Goal: Task Accomplishment & Management: Manage account settings

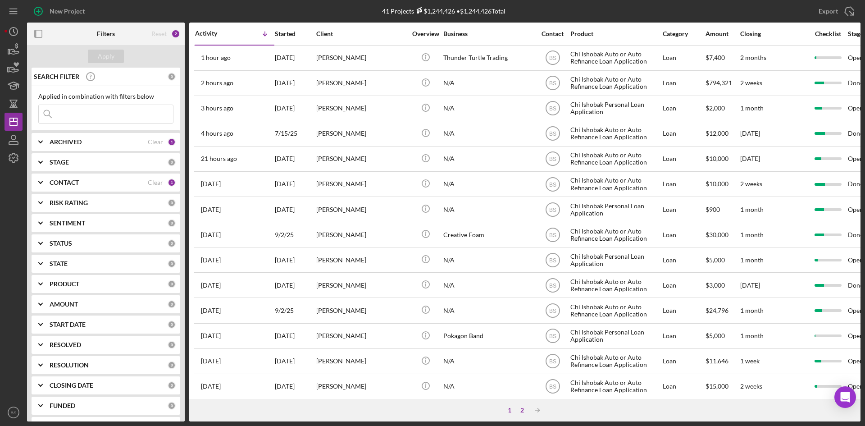
click at [522, 409] on div "2" at bounding box center [522, 409] width 13 height 7
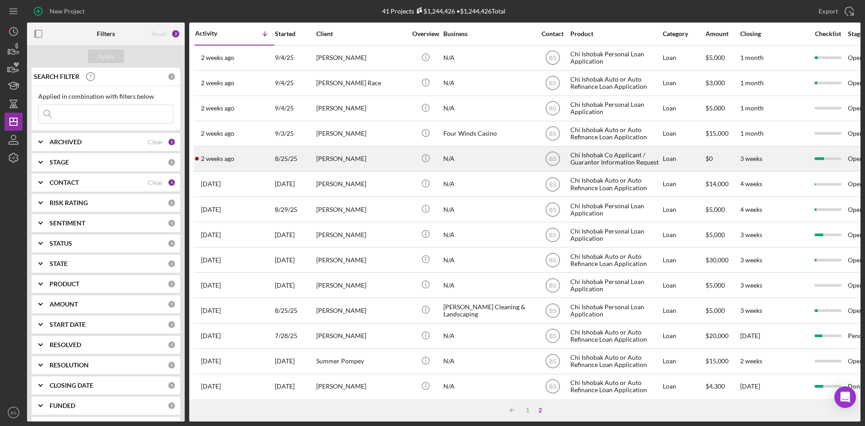
click at [367, 150] on div "Mandy Henslee" at bounding box center [361, 159] width 90 height 24
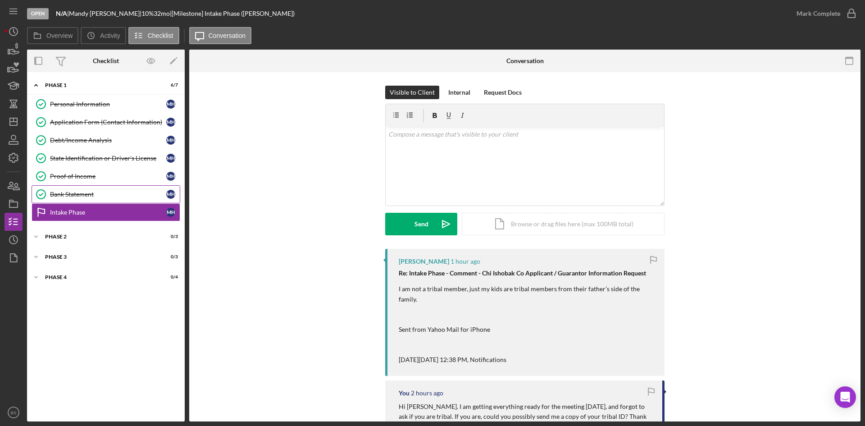
click at [84, 185] on link "Bank Statement Bank Statement M H" at bounding box center [106, 194] width 149 height 18
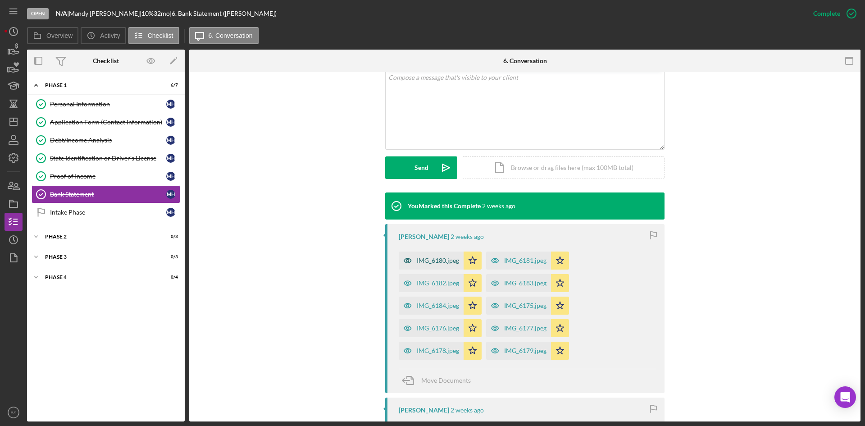
click at [434, 260] on div "IMG_6180.jpeg" at bounding box center [438, 260] width 42 height 7
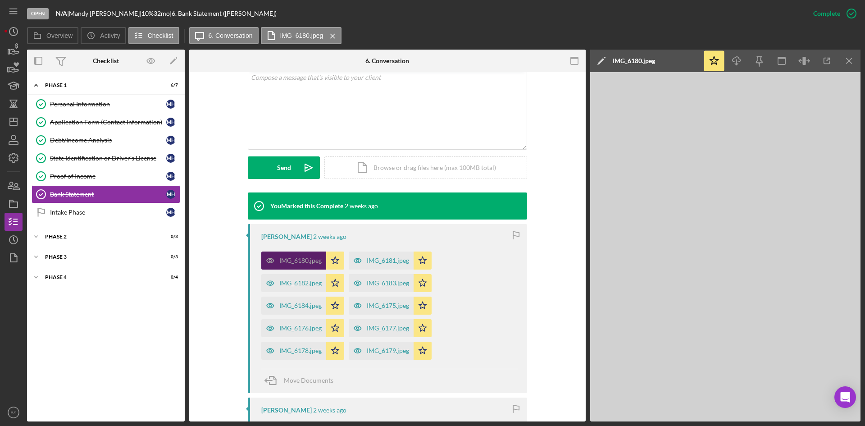
scroll to position [225, 0]
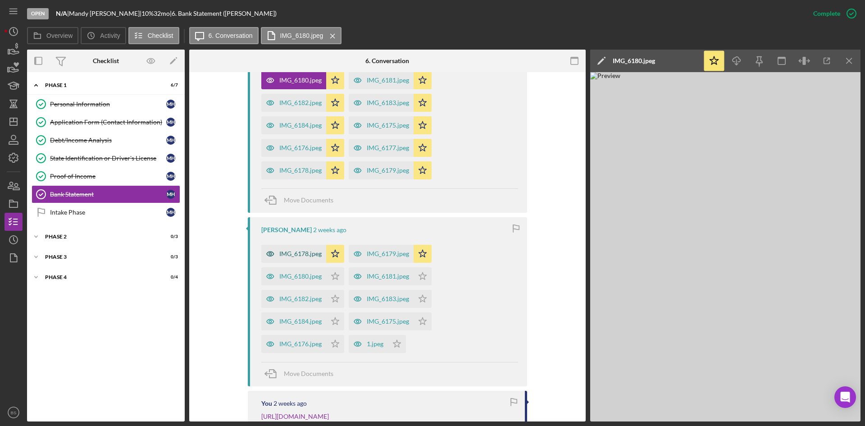
click at [301, 252] on div "IMG_6178.jpeg" at bounding box center [300, 253] width 42 height 7
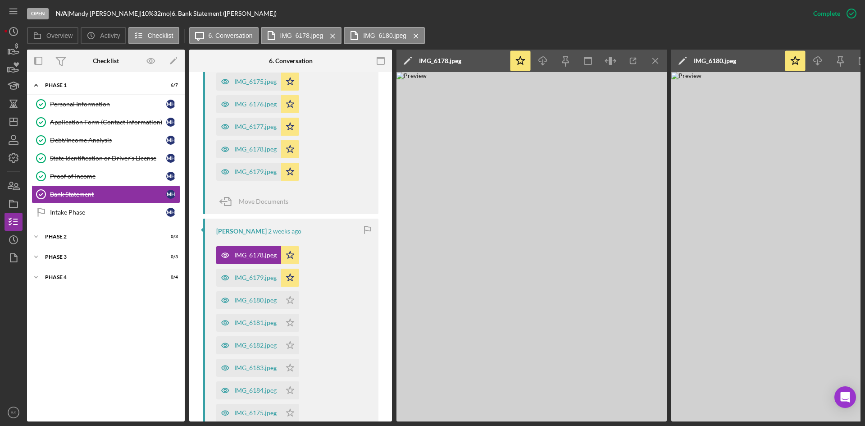
scroll to position [506, 0]
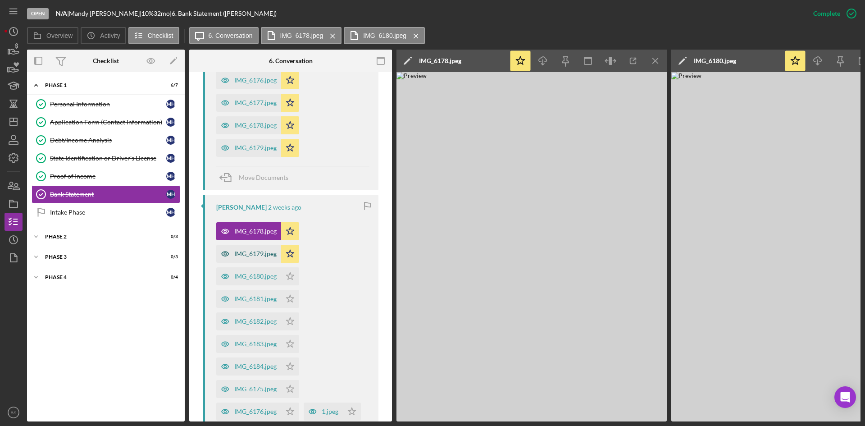
click at [243, 256] on div "IMG_6179.jpeg" at bounding box center [255, 253] width 42 height 7
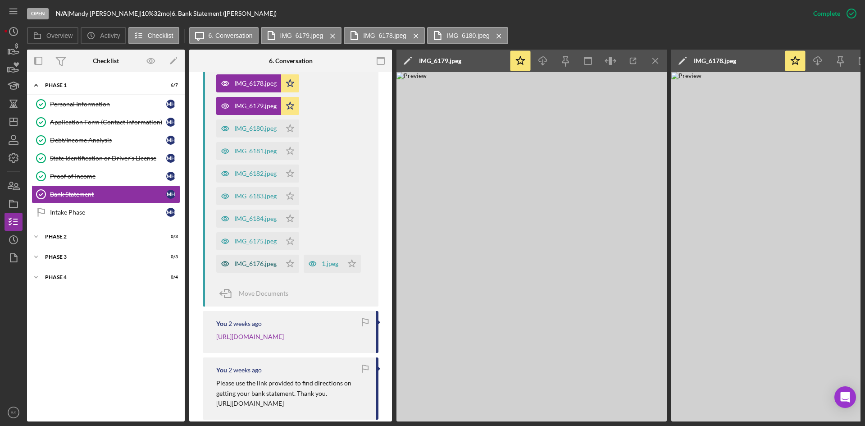
scroll to position [686, 0]
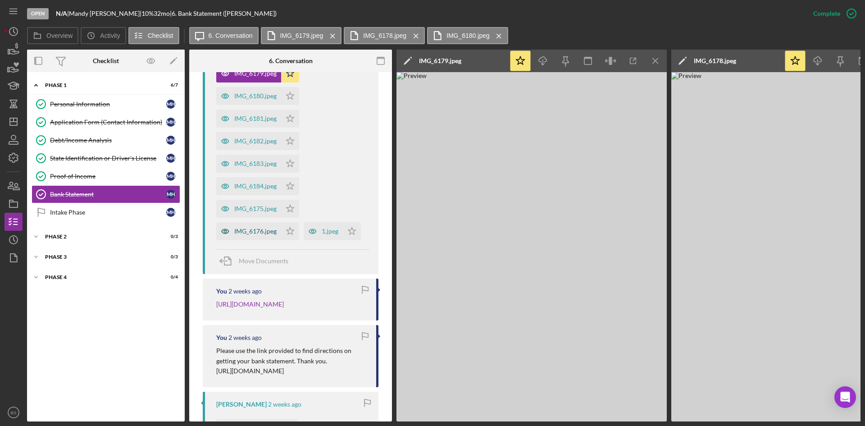
click at [253, 233] on div "IMG_6176.jpeg" at bounding box center [255, 231] width 42 height 7
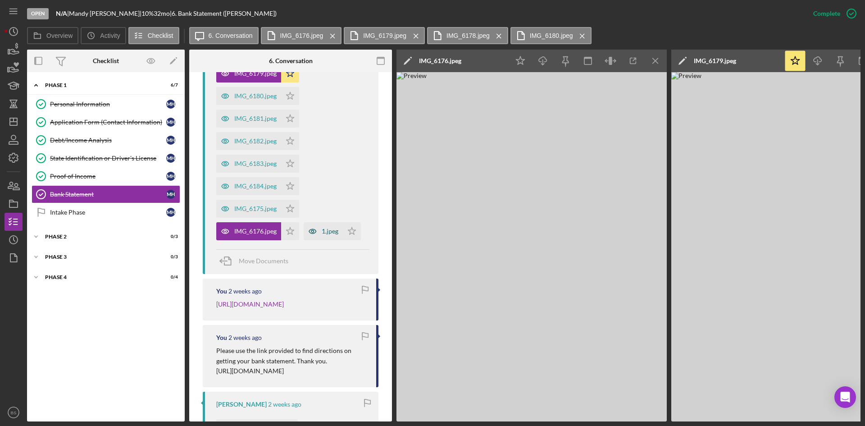
click at [320, 234] on icon "button" at bounding box center [313, 231] width 18 height 18
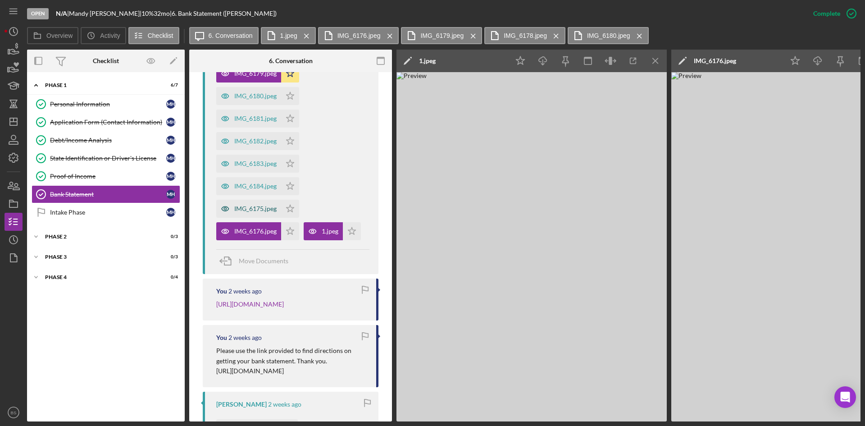
click at [256, 202] on div "IMG_6175.jpeg" at bounding box center [248, 209] width 65 height 18
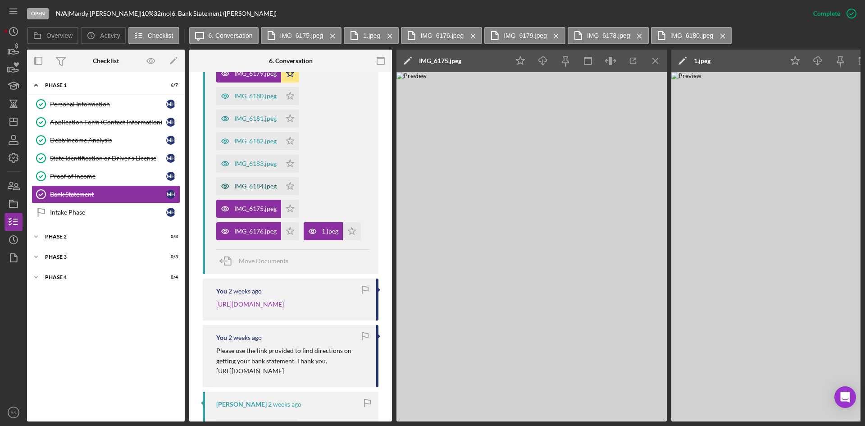
click at [253, 182] on div "IMG_6184.jpeg" at bounding box center [248, 186] width 65 height 18
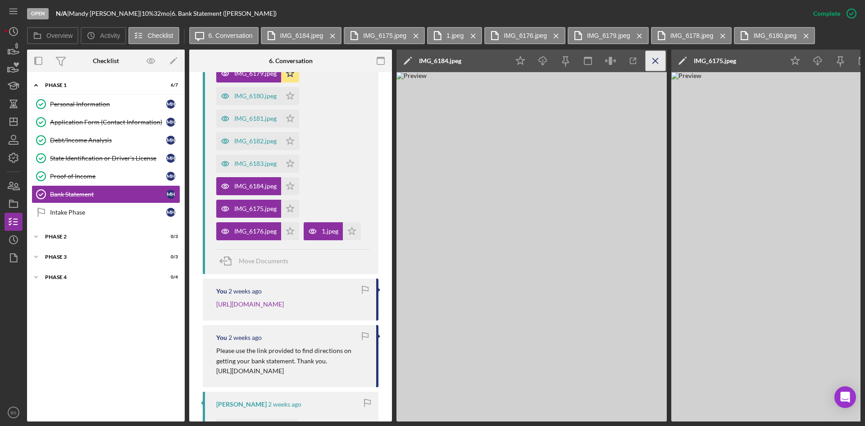
click at [648, 62] on icon "Icon/Menu Close" at bounding box center [656, 61] width 20 height 20
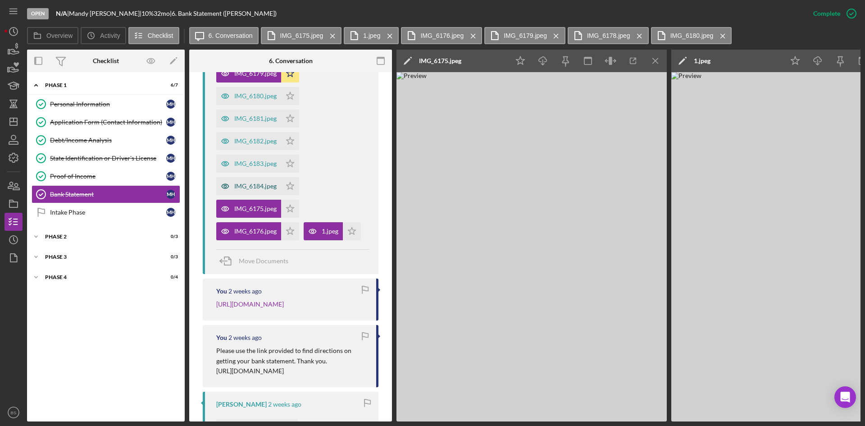
click at [256, 182] on div "IMG_6184.jpeg" at bounding box center [248, 186] width 65 height 18
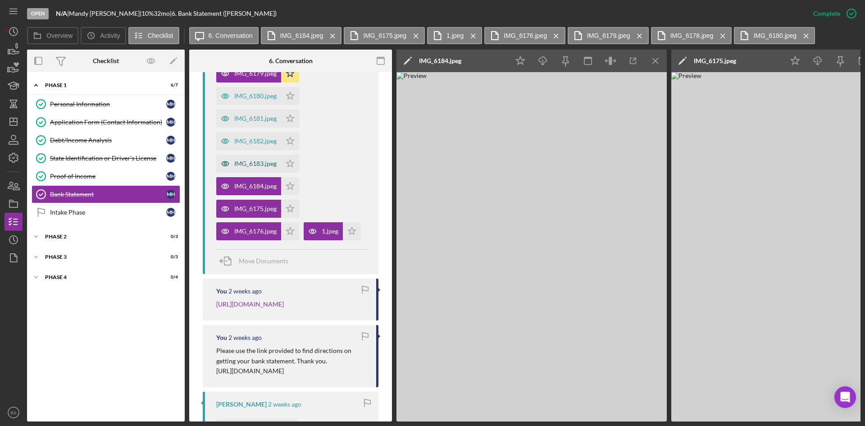
click at [256, 167] on div "IMG_6183.jpeg" at bounding box center [255, 163] width 42 height 7
click at [256, 143] on div "IMG_6182.jpeg" at bounding box center [255, 140] width 42 height 7
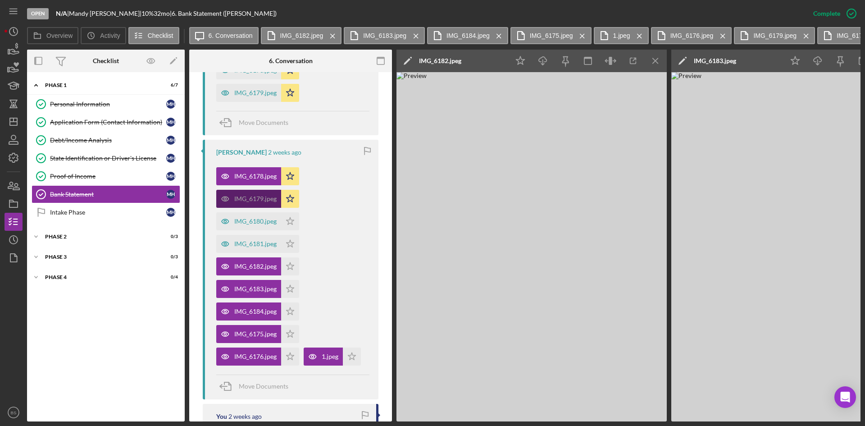
scroll to position [551, 0]
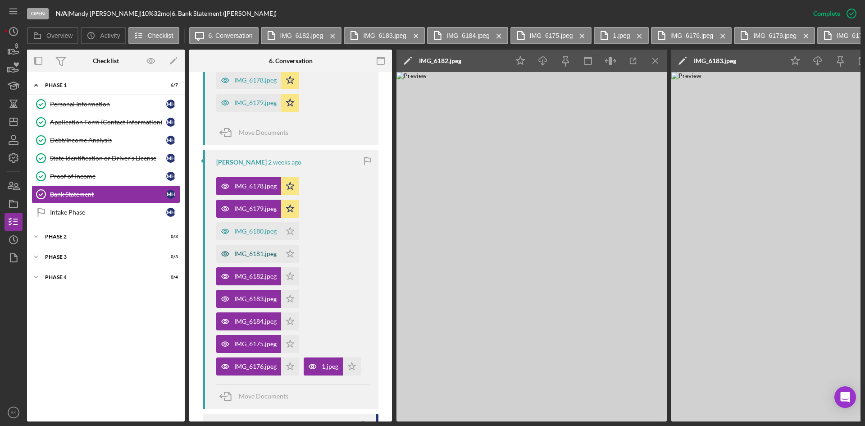
click at [250, 253] on div "IMG_6181.jpeg" at bounding box center [255, 253] width 42 height 7
click at [254, 233] on div "IMG_6180.jpeg" at bounding box center [255, 231] width 42 height 7
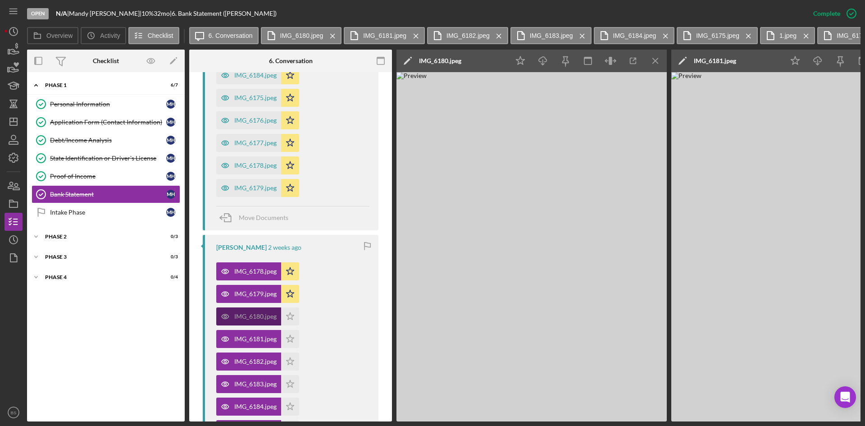
scroll to position [370, 0]
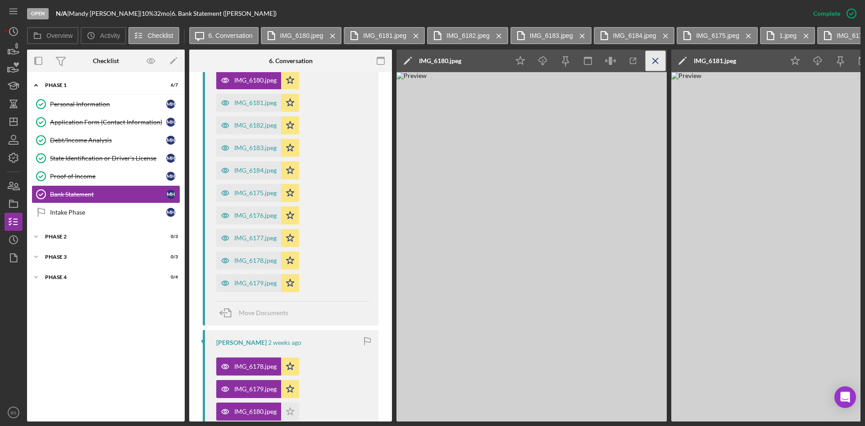
click at [655, 51] on icon "Icon/Menu Close" at bounding box center [656, 61] width 20 height 20
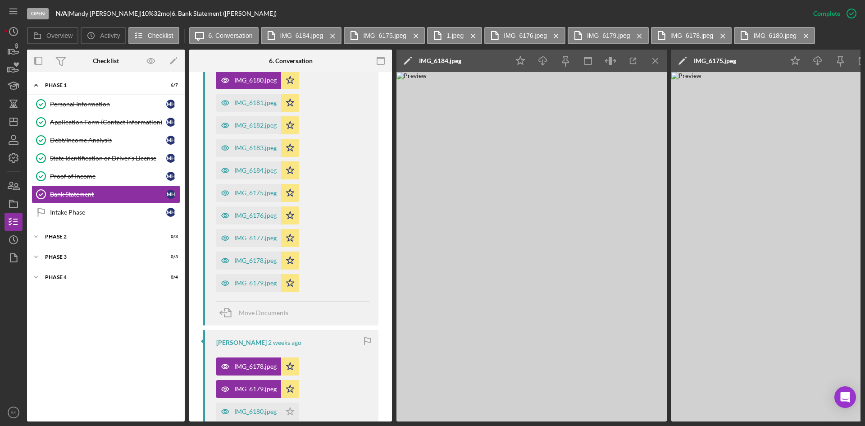
click at [655, 51] on icon "Icon/Menu Close" at bounding box center [656, 61] width 20 height 20
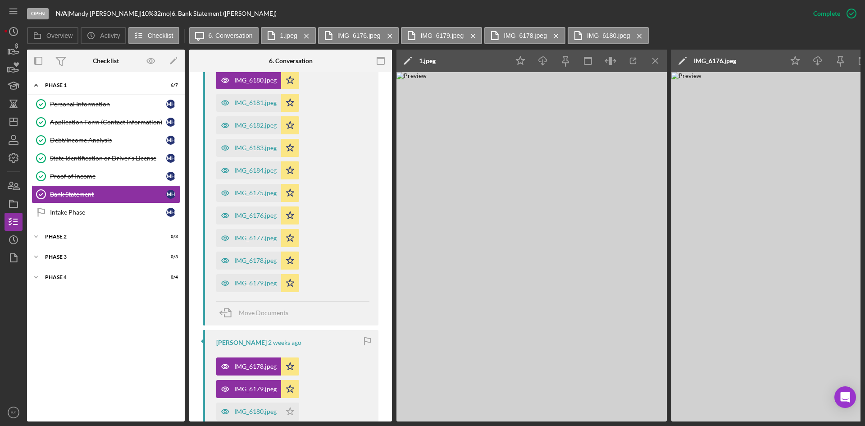
click at [655, 51] on icon "Icon/Menu Close" at bounding box center [656, 61] width 20 height 20
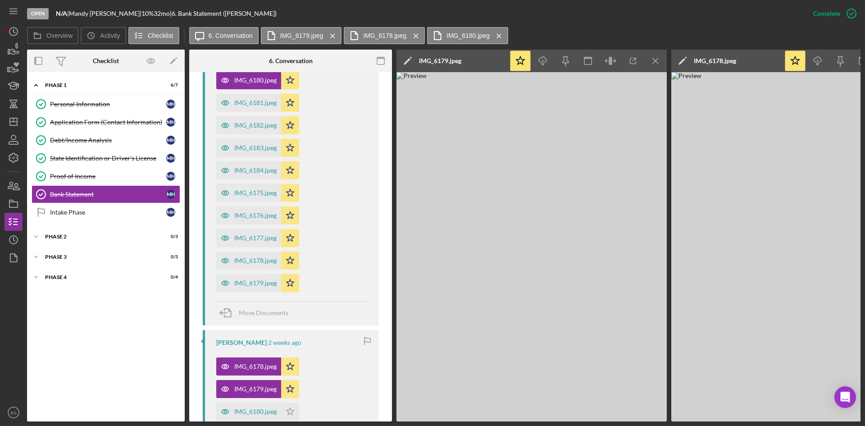
click at [655, 51] on icon "Icon/Menu Close" at bounding box center [656, 61] width 20 height 20
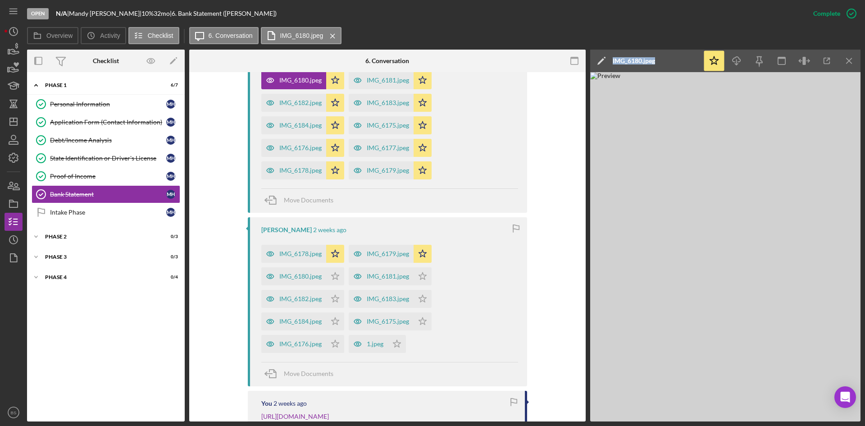
click at [655, 51] on div "IMG_6180.jpeg" at bounding box center [634, 61] width 42 height 23
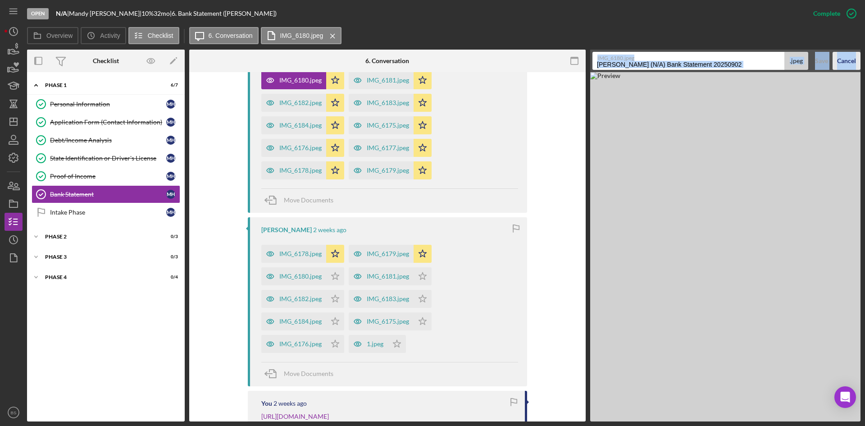
click at [841, 67] on div "Cancel" at bounding box center [846, 61] width 19 height 18
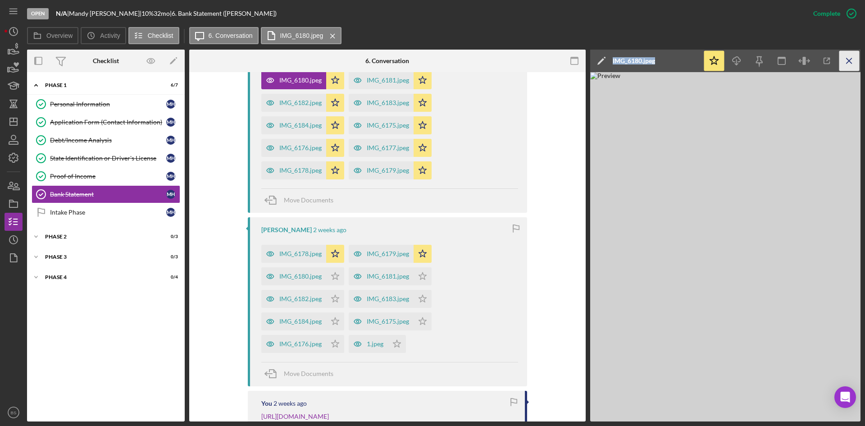
click at [841, 67] on icon "Icon/Menu Close" at bounding box center [850, 61] width 20 height 20
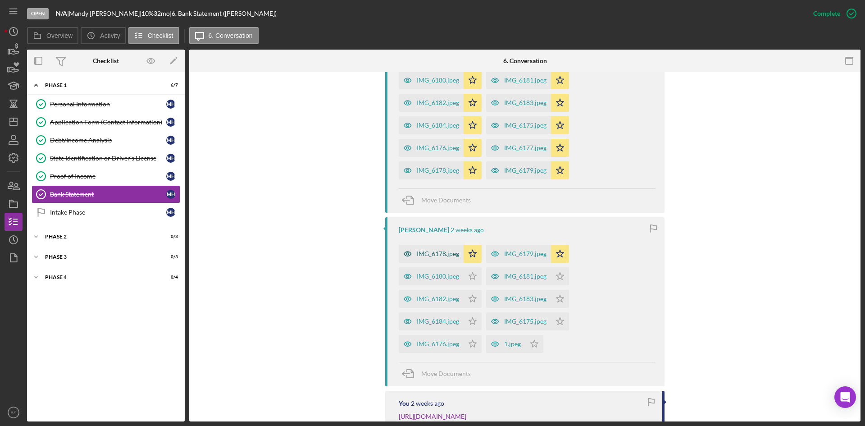
click at [429, 256] on div "IMG_6178.jpeg" at bounding box center [438, 253] width 42 height 7
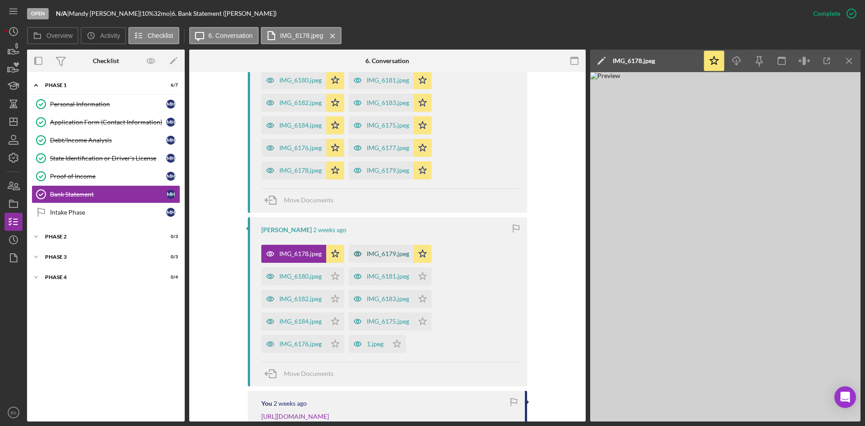
click at [379, 254] on div "IMG_6179.jpeg" at bounding box center [388, 253] width 42 height 7
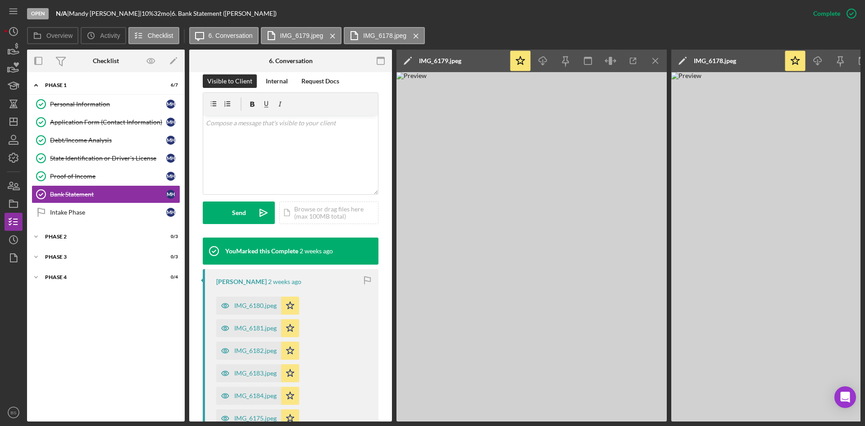
scroll to position [280, 0]
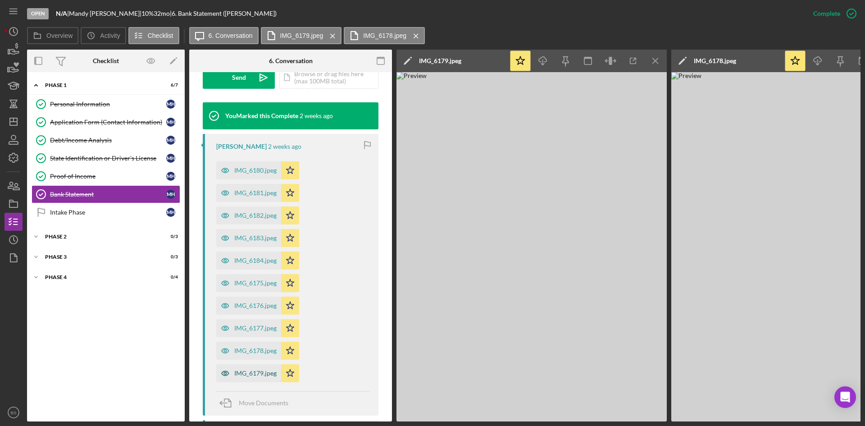
click at [261, 375] on div "IMG_6179.jpeg" at bounding box center [255, 373] width 42 height 7
click at [260, 349] on div "IMG_6178.jpeg" at bounding box center [255, 350] width 42 height 7
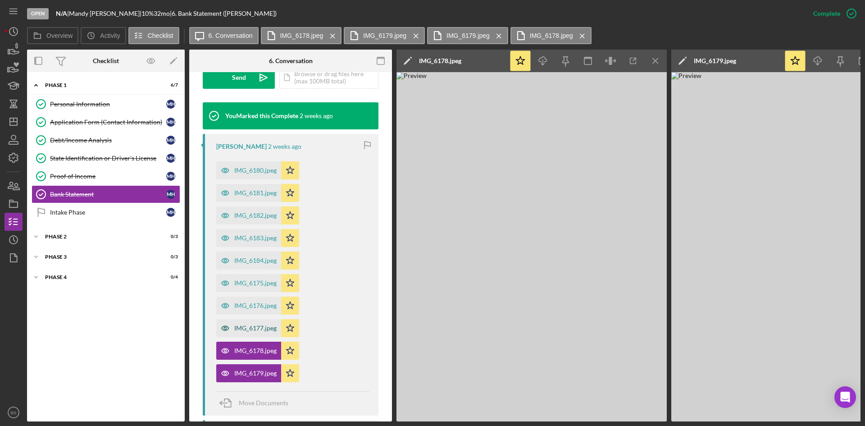
click at [260, 325] on div "IMG_6177.jpeg" at bounding box center [255, 327] width 42 height 7
click at [261, 301] on div "IMG_6176.jpeg" at bounding box center [248, 306] width 65 height 18
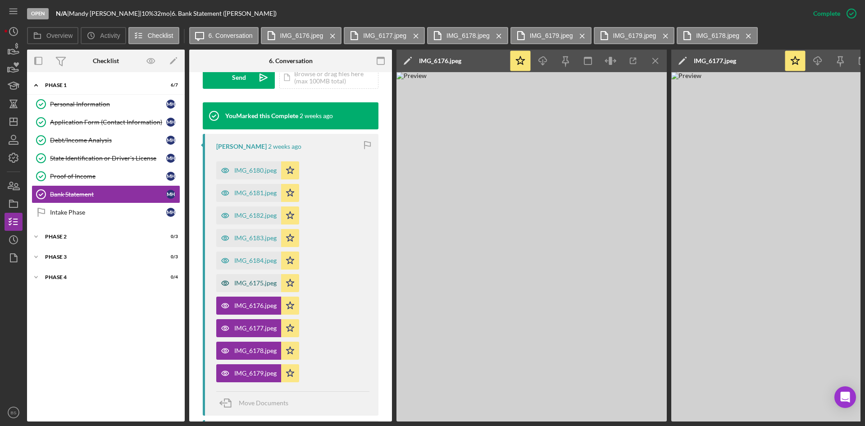
click at [261, 277] on div "IMG_6175.jpeg" at bounding box center [248, 283] width 65 height 18
click at [262, 264] on div "IMG_6184.jpeg" at bounding box center [255, 260] width 42 height 7
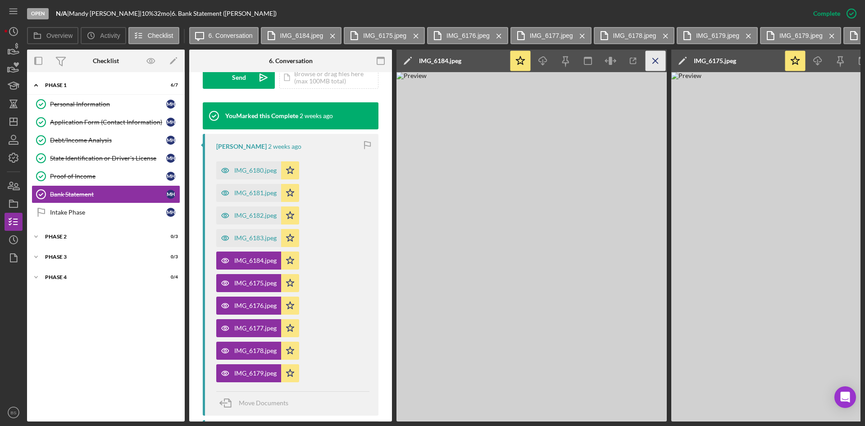
click at [647, 59] on icon "Icon/Menu Close" at bounding box center [656, 61] width 20 height 20
click at [247, 258] on div "IMG_6184.jpeg" at bounding box center [255, 260] width 42 height 7
click at [245, 239] on div "IMG_6183.jpeg" at bounding box center [255, 237] width 42 height 7
click at [244, 218] on div "IMG_6182.jpeg" at bounding box center [255, 215] width 42 height 7
click at [244, 182] on div "IMG_6181.jpeg Icon/Star" at bounding box center [259, 190] width 87 height 23
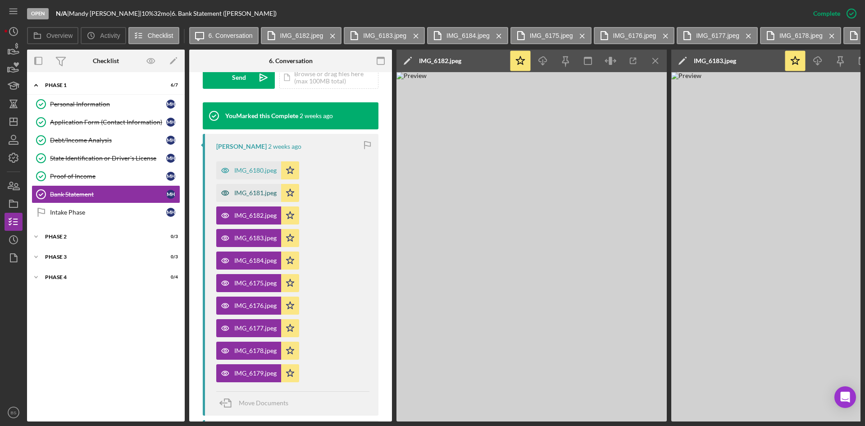
click at [242, 185] on div "IMG_6181.jpeg" at bounding box center [248, 193] width 65 height 18
click at [263, 174] on div "IMG_6180.jpeg" at bounding box center [248, 170] width 65 height 18
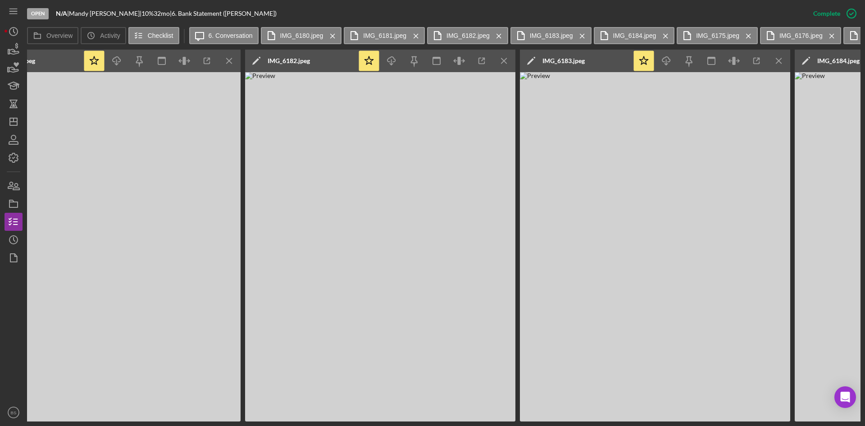
scroll to position [0, 715]
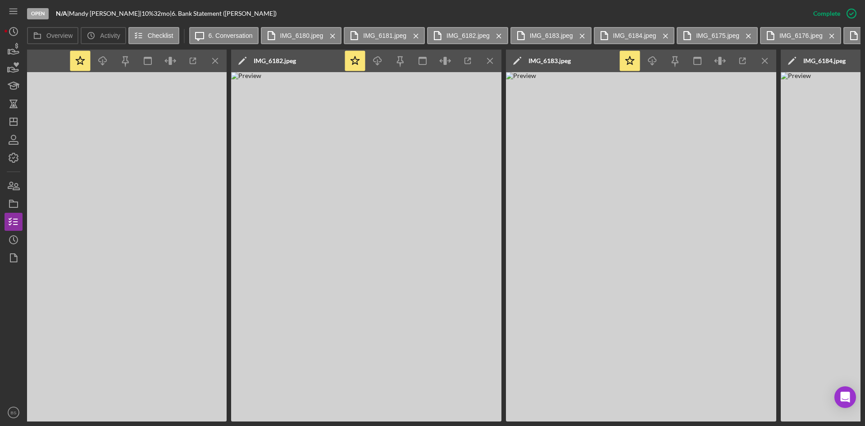
drag, startPoint x: 366, startPoint y: 425, endPoint x: 302, endPoint y: 310, distance: 131.5
click at [302, 310] on img at bounding box center [366, 246] width 270 height 349
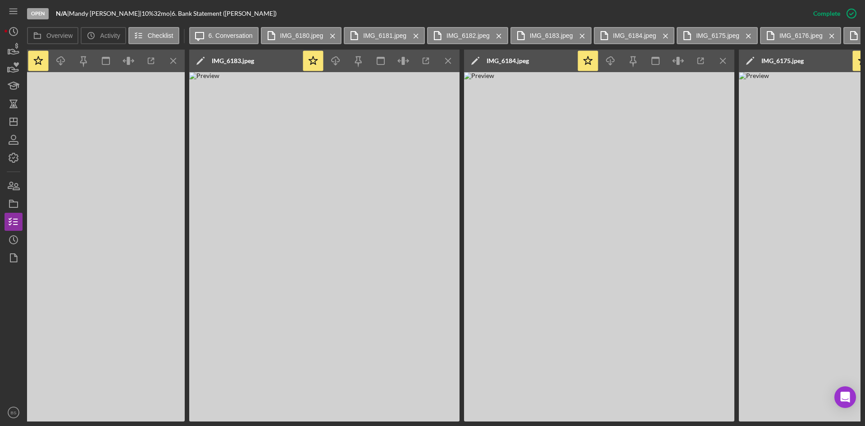
scroll to position [0, 1040]
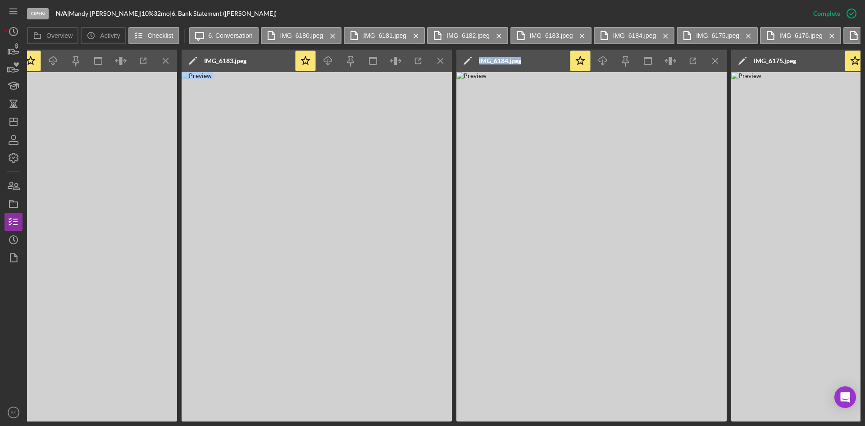
drag, startPoint x: 446, startPoint y: 421, endPoint x: 486, endPoint y: 424, distance: 39.7
click at [486, 424] on div "Open N/A | Mandy Henslee | 10 % 32 mo | 6. Bank Statement (Mandy H.) Complete M…" at bounding box center [432, 213] width 865 height 426
click at [496, 401] on img at bounding box center [592, 246] width 270 height 349
click at [435, 348] on img at bounding box center [317, 246] width 270 height 349
click at [361, 331] on img at bounding box center [317, 246] width 270 height 349
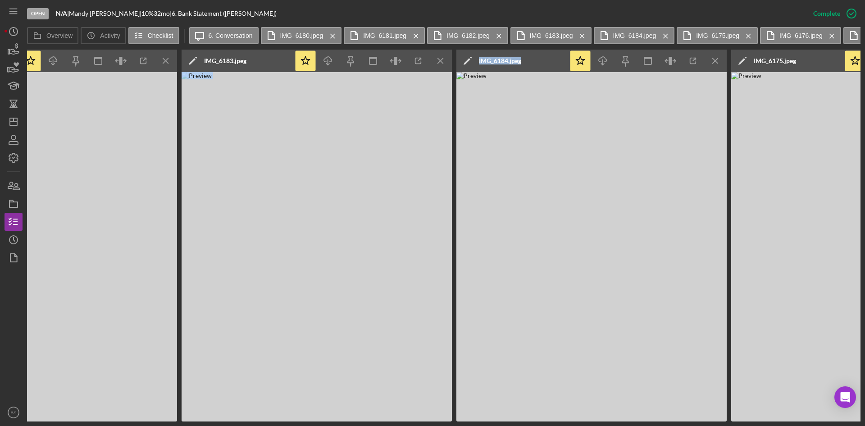
click at [338, 323] on img at bounding box center [317, 246] width 270 height 349
click at [343, 200] on img at bounding box center [317, 246] width 270 height 349
click at [651, 200] on img at bounding box center [592, 246] width 270 height 349
click at [646, 201] on img at bounding box center [592, 246] width 270 height 349
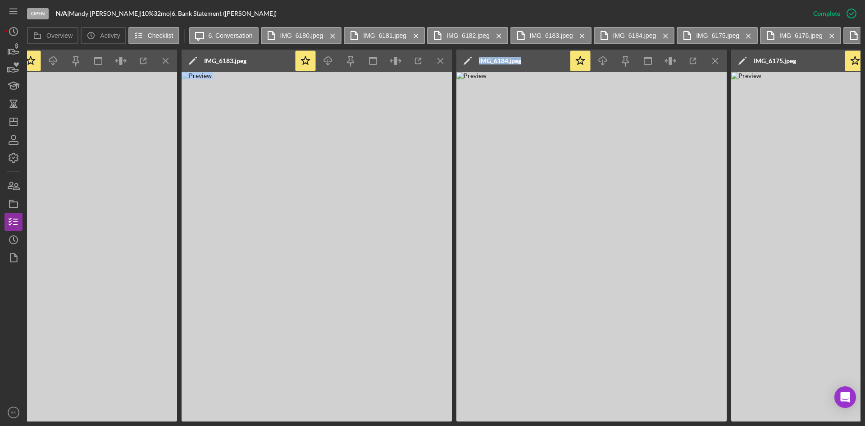
click at [646, 201] on img at bounding box center [592, 246] width 270 height 349
click at [490, 65] on div "IMG_6184.jpeg" at bounding box center [500, 61] width 42 height 23
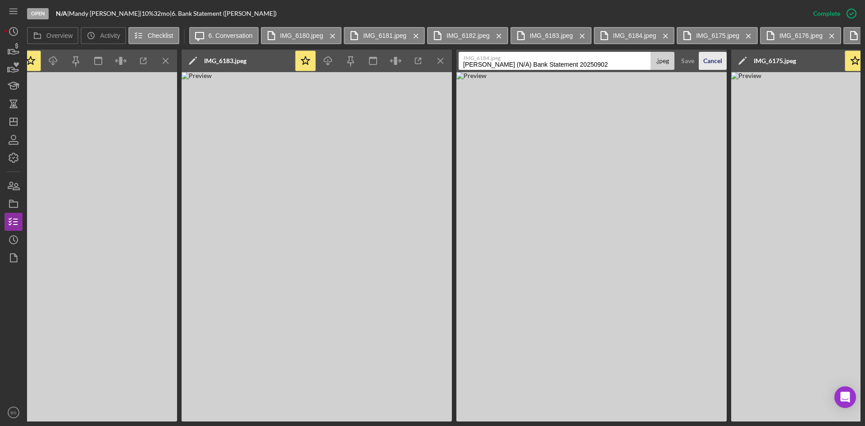
click at [713, 62] on div "Cancel" at bounding box center [712, 61] width 19 height 18
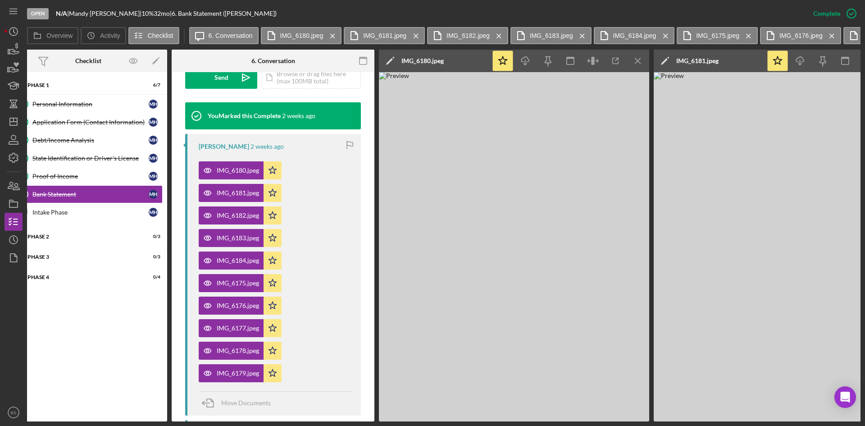
scroll to position [0, 0]
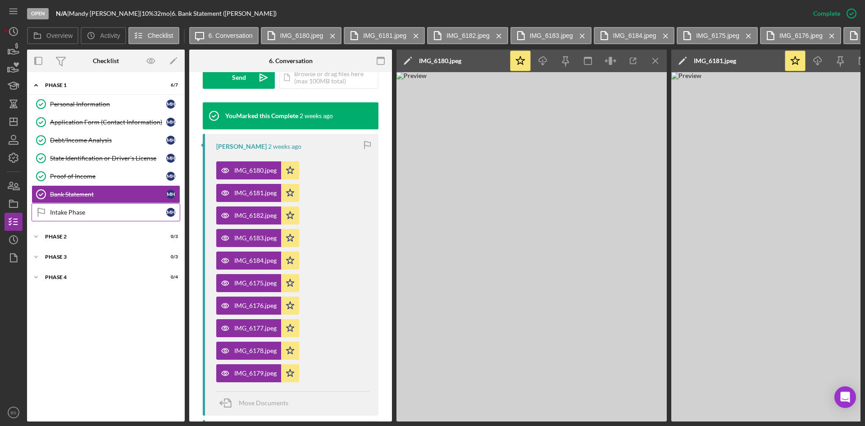
click at [118, 216] on link "Intake Phase Intake Phase M H" at bounding box center [106, 212] width 149 height 18
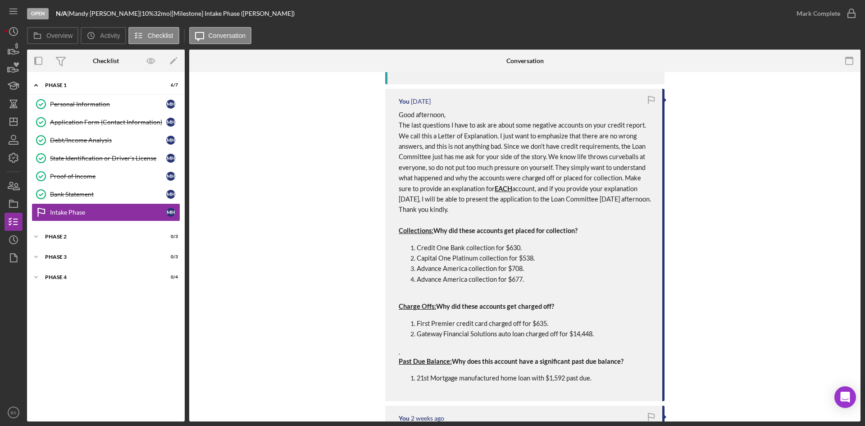
scroll to position [811, 0]
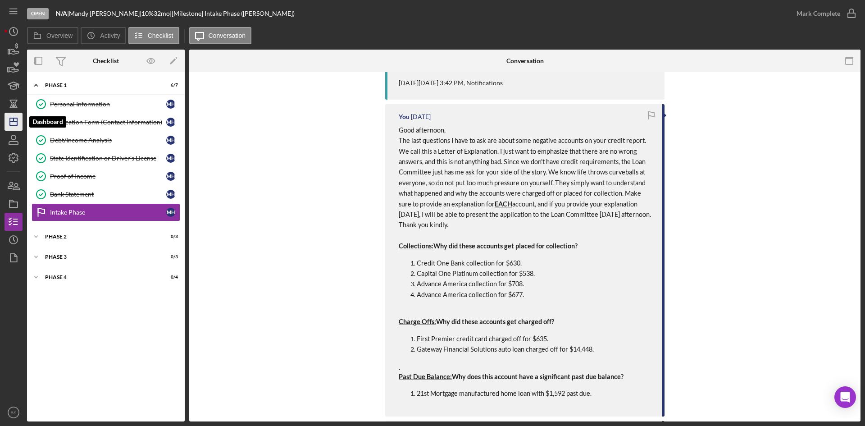
click at [13, 125] on icon "Icon/Dashboard" at bounding box center [13, 121] width 23 height 23
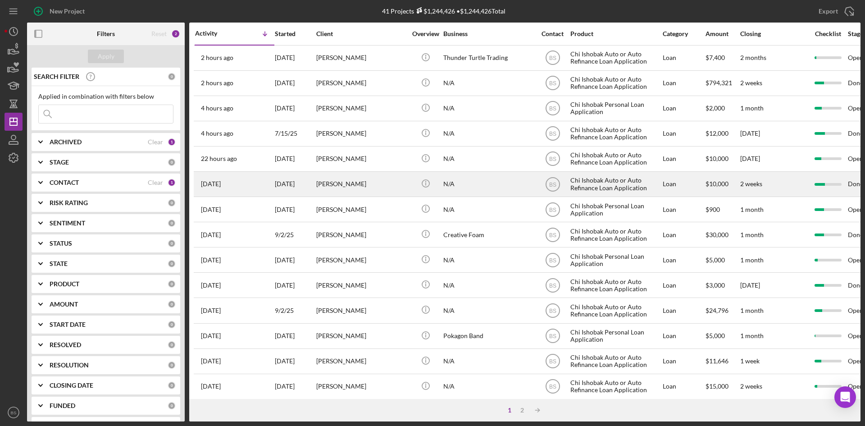
click at [336, 187] on div "[PERSON_NAME]" at bounding box center [361, 184] width 90 height 24
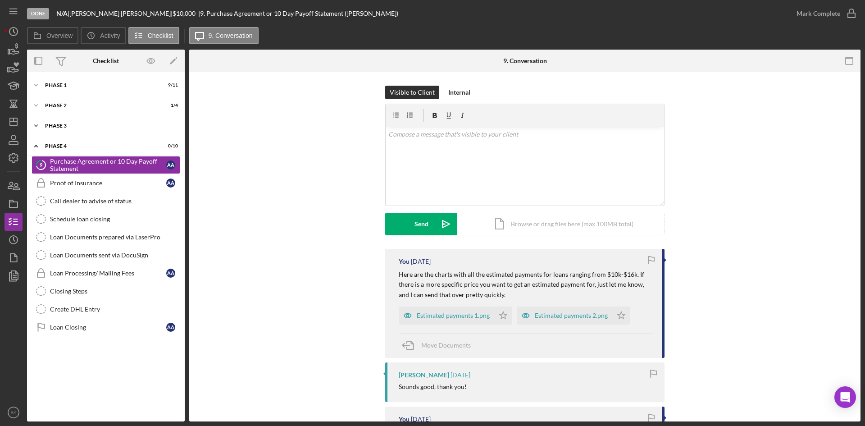
click at [108, 130] on div "Icon/Expander Phase 3 1 / 3" at bounding box center [106, 126] width 158 height 18
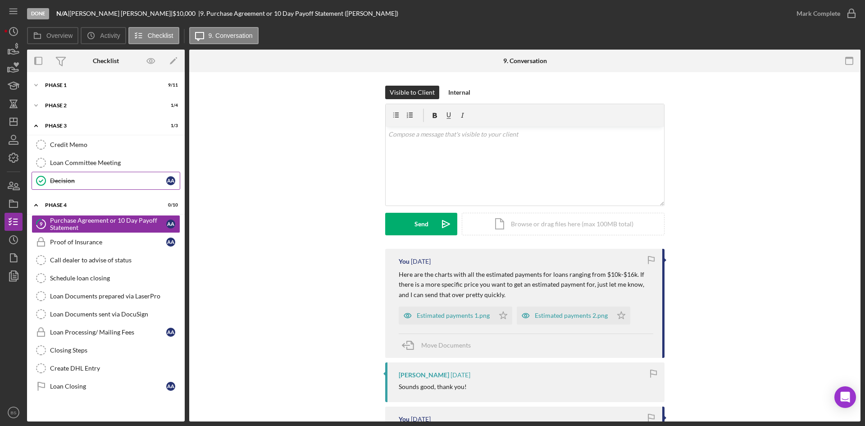
click at [103, 184] on div "Decision" at bounding box center [108, 180] width 116 height 7
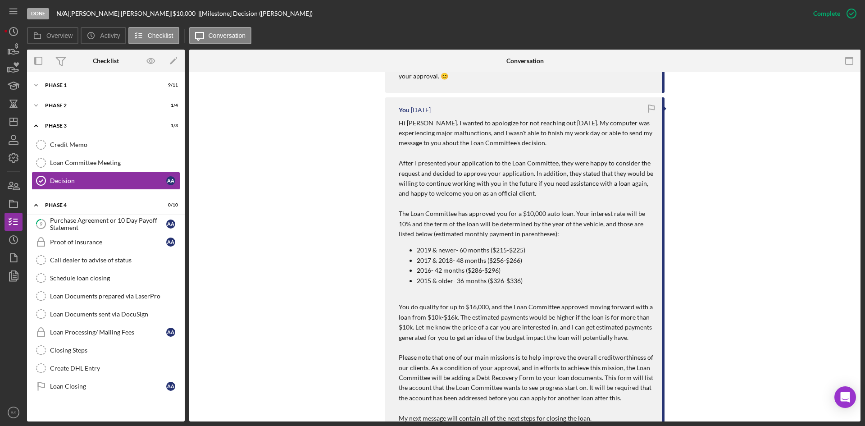
scroll to position [1622, 0]
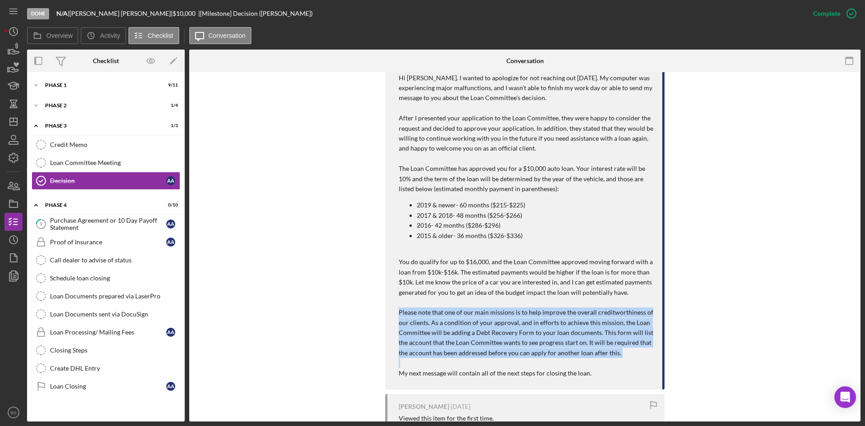
drag, startPoint x: 397, startPoint y: 291, endPoint x: 617, endPoint y: 338, distance: 225.3
click at [617, 338] on div "You 6 days ago Hi Alec. I wanted to apologize for not reaching out yesterday. M…" at bounding box center [524, 220] width 279 height 337
copy div "Please note that one of our main missions is to help improve the overall credit…"
click at [17, 124] on polygon "button" at bounding box center [13, 121] width 7 height 7
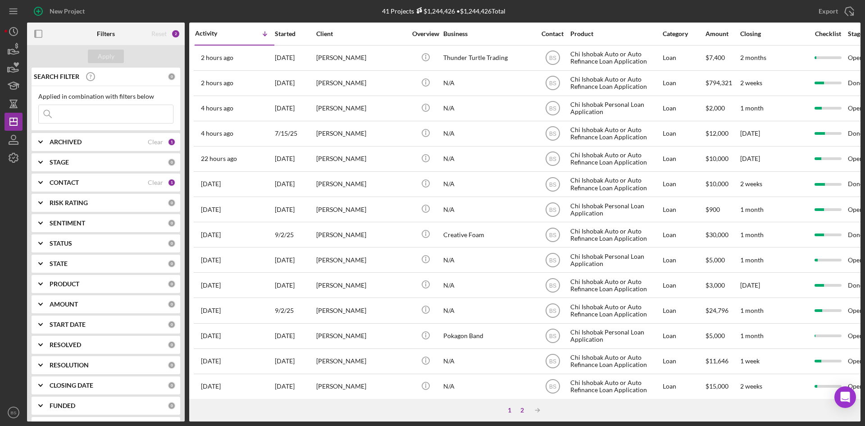
click at [523, 408] on div "2" at bounding box center [522, 409] width 13 height 7
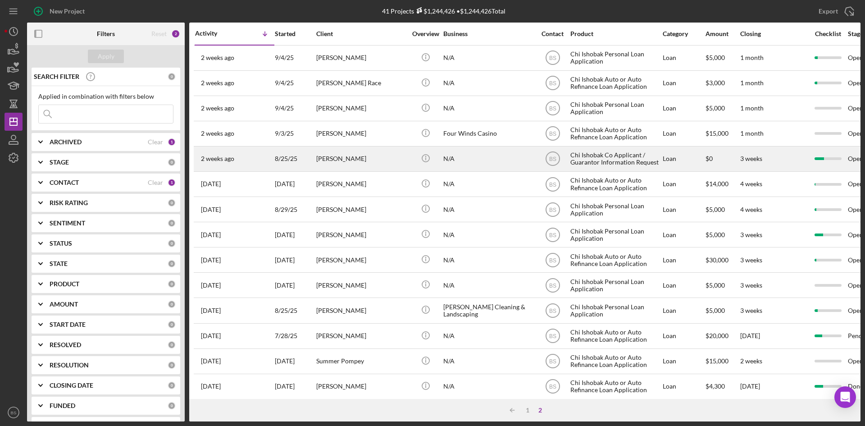
click at [354, 156] on div "Mandy Henslee" at bounding box center [361, 159] width 90 height 24
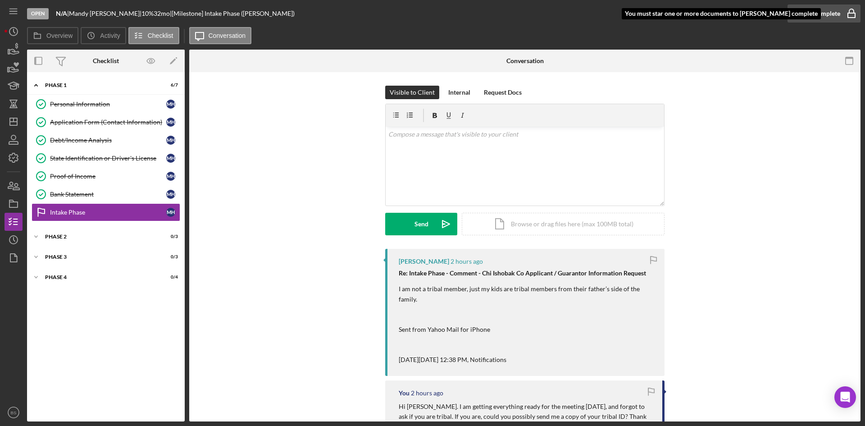
click at [837, 18] on div "Mark Complete" at bounding box center [819, 14] width 44 height 18
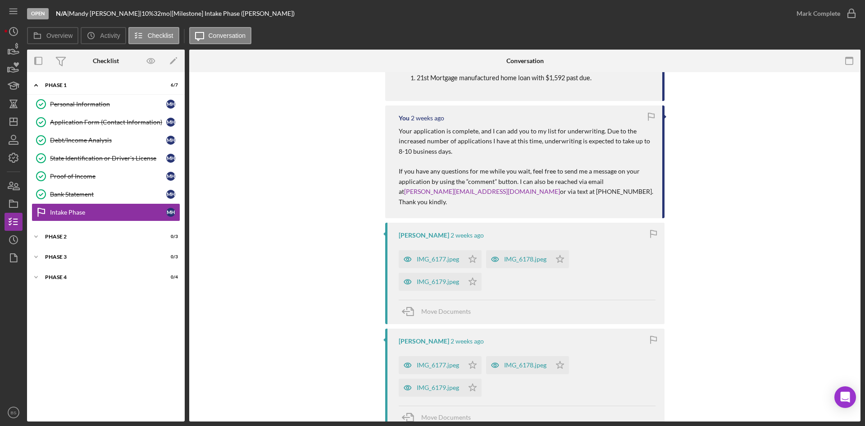
scroll to position [1352, 0]
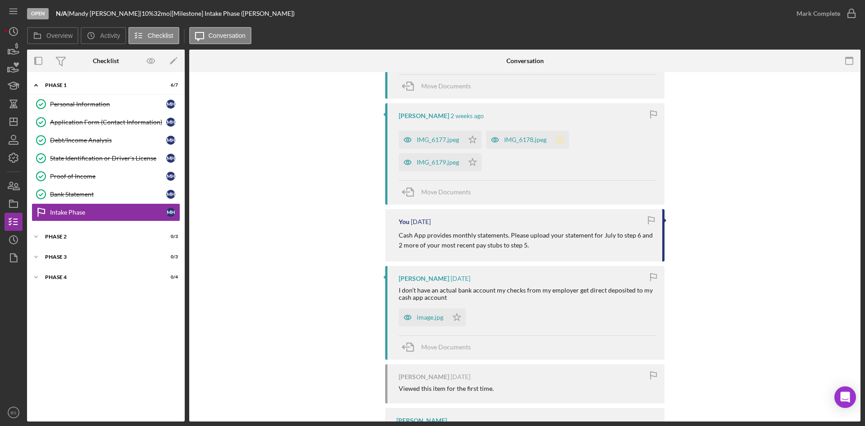
click at [557, 136] on polygon "button" at bounding box center [561, 139] width 8 height 7
click at [841, 11] on icon "button" at bounding box center [851, 13] width 23 height 23
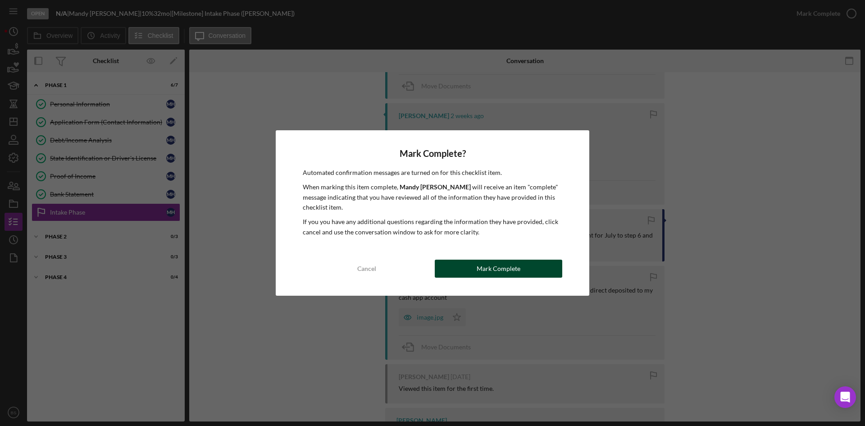
click at [522, 264] on button "Mark Complete" at bounding box center [499, 269] width 128 height 18
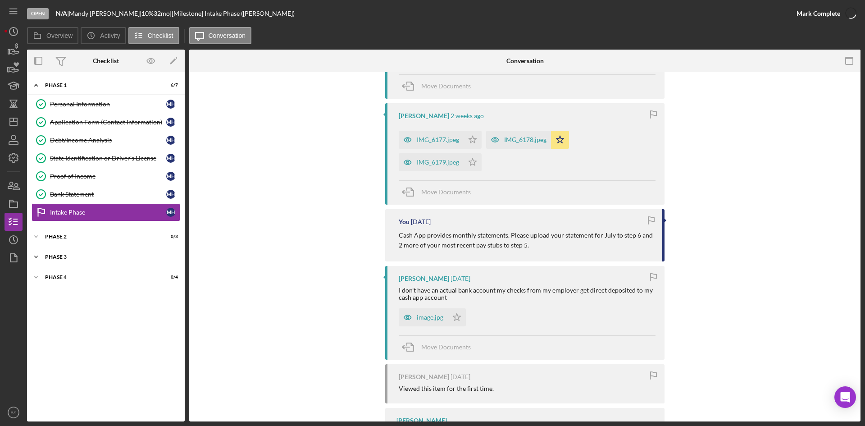
scroll to position [1507, 0]
click at [149, 240] on div "Icon/Expander Phase 2 0 / 3" at bounding box center [106, 237] width 158 height 18
click at [134, 294] on div "Application Stage" at bounding box center [108, 291] width 116 height 7
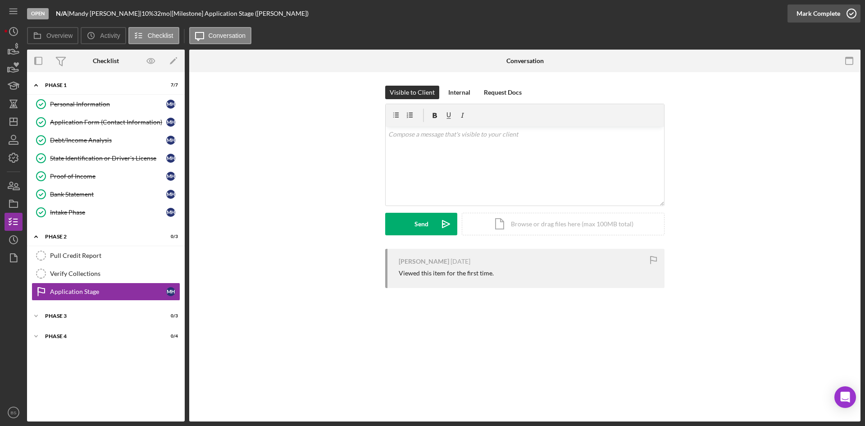
click at [816, 10] on div "Mark Complete" at bounding box center [819, 14] width 44 height 18
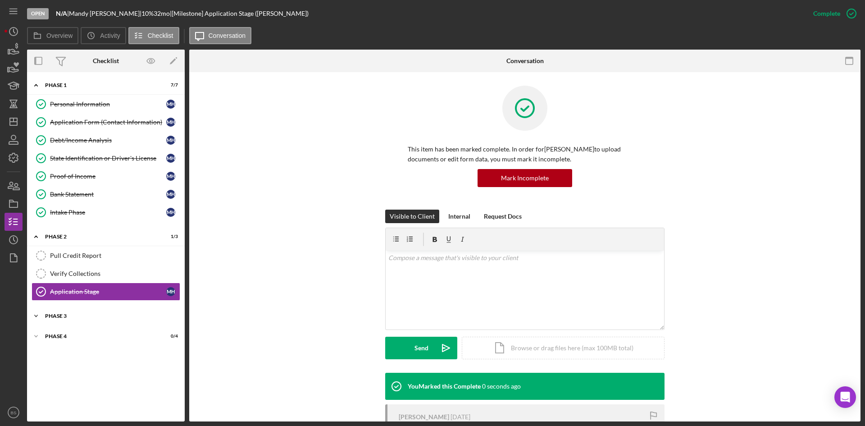
click at [78, 315] on div "Phase 3" at bounding box center [109, 315] width 128 height 5
click at [87, 365] on link "Decision Decision M H" at bounding box center [106, 371] width 149 height 18
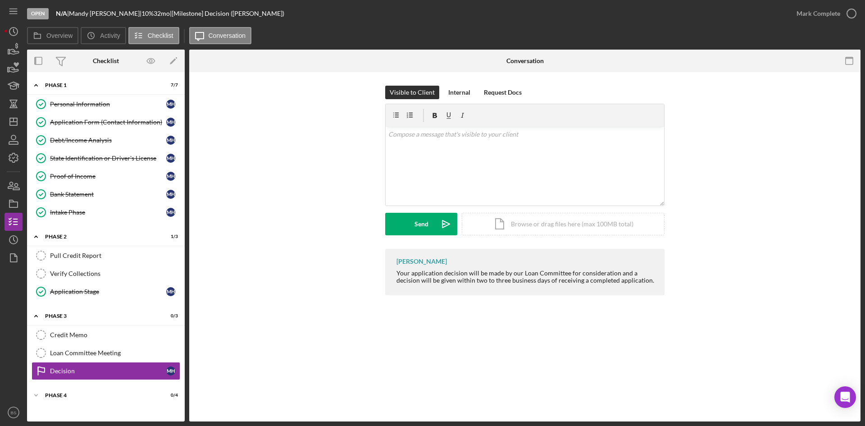
click at [430, 172] on div "v Color teal Color pink Remove color Add row above Add row below Add column bef…" at bounding box center [525, 166] width 279 height 79
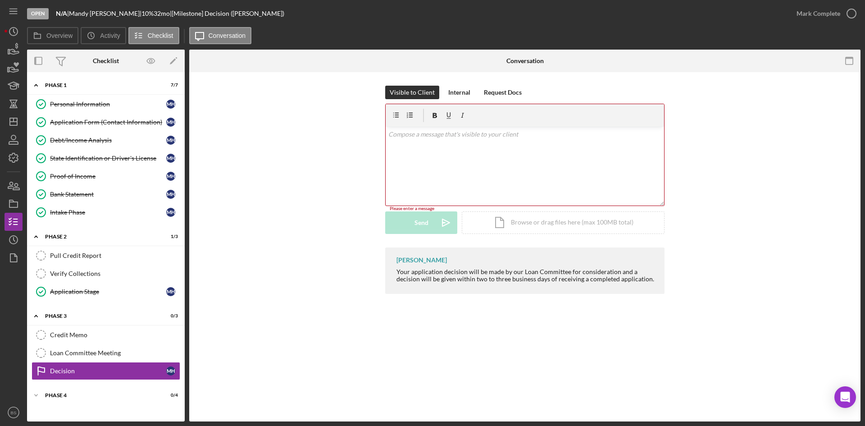
click at [448, 155] on div "v Color teal Color pink Remove color Add row above Add row below Add column bef…" at bounding box center [525, 166] width 279 height 79
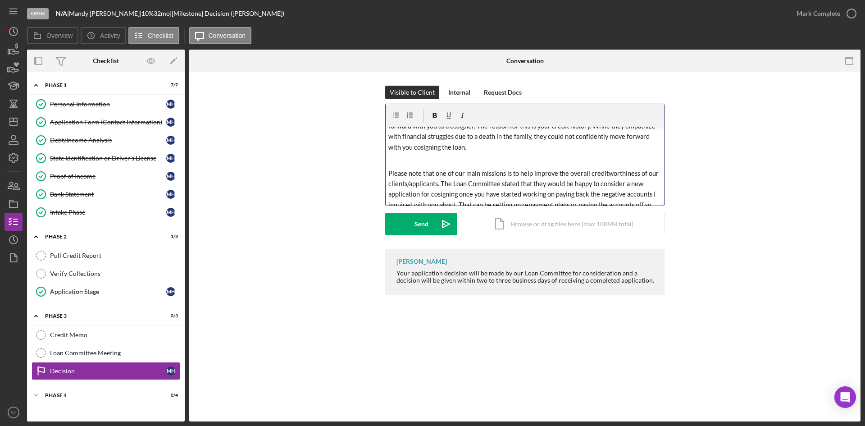
scroll to position [90, 0]
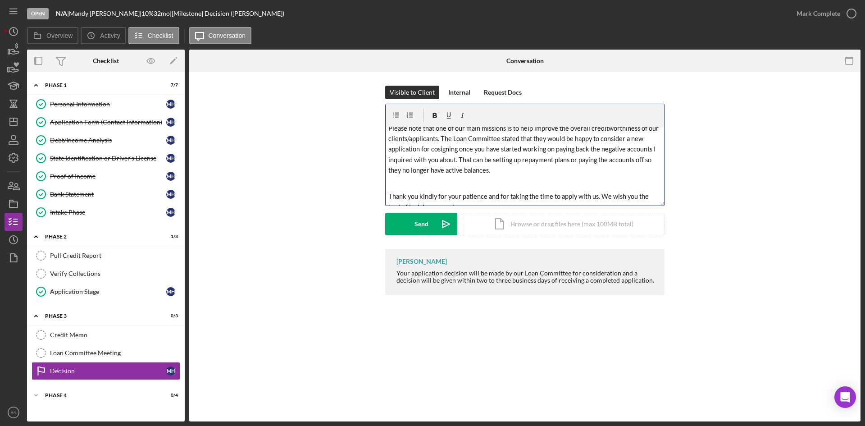
click at [484, 160] on span "Please note that one of our main missions is to help improve the overall credit…" at bounding box center [524, 149] width 272 height 50
click at [515, 159] on span "Please note that one of our main missions is to help improve the overall credit…" at bounding box center [524, 149] width 272 height 50
click at [519, 166] on p "Please note that one of our main missions is to help improve the overall credit…" at bounding box center [525, 149] width 274 height 53
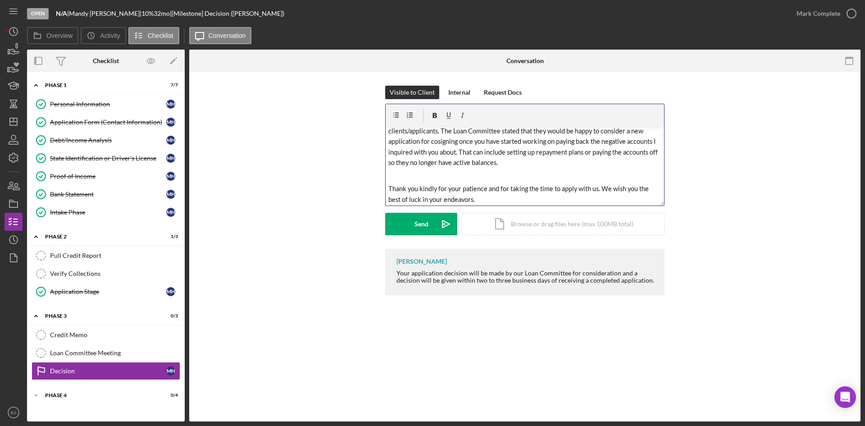
scroll to position [100, 0]
click at [390, 187] on span "Thank you kindly for your patience and for taking the time to apply with us. We…" at bounding box center [519, 192] width 262 height 18
click at [414, 178] on p at bounding box center [525, 174] width 274 height 10
click at [529, 187] on span "We will notify Jeffery of the decision, without the details for why they came t…" at bounding box center [522, 197] width 269 height 29
click at [555, 176] on p at bounding box center [525, 174] width 274 height 10
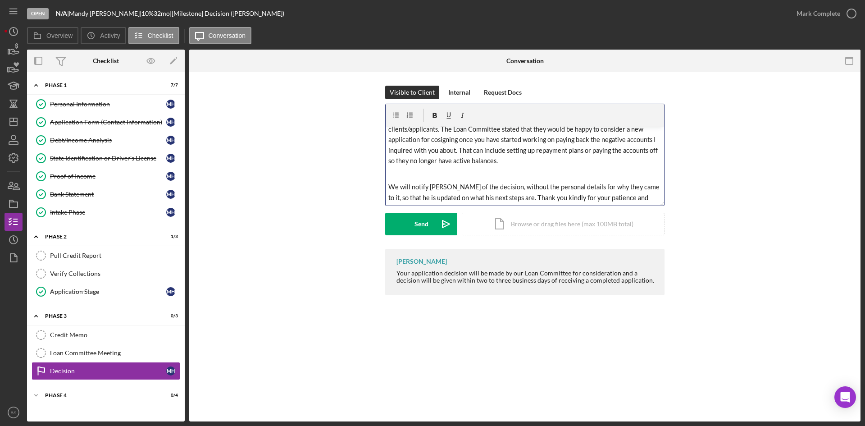
click at [468, 187] on span "We will notify Jeffery of the decision, without the personal details for why th…" at bounding box center [524, 197] width 273 height 29
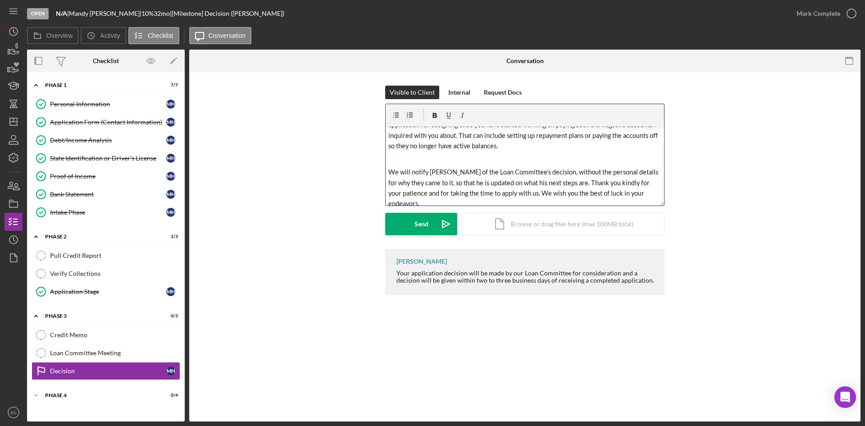
scroll to position [120, 0]
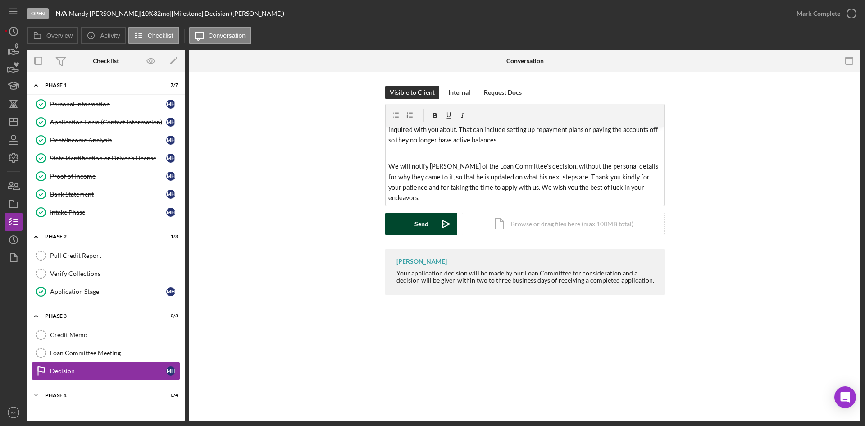
click at [439, 226] on icon "Icon/icon-invite-send" at bounding box center [446, 224] width 23 height 23
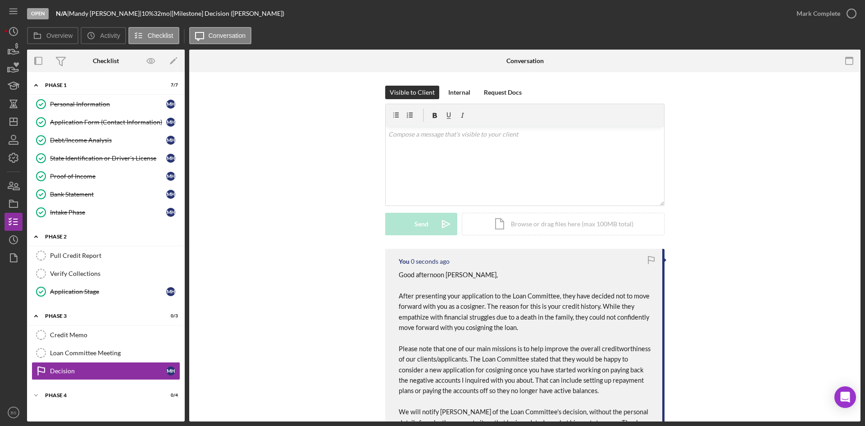
scroll to position [0, 0]
click at [15, 205] on icon "button" at bounding box center [13, 203] width 23 height 23
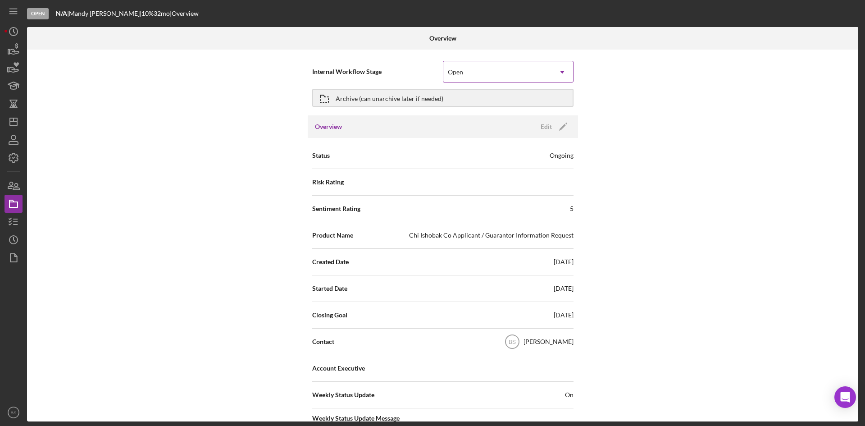
click at [470, 76] on div "Open" at bounding box center [497, 72] width 108 height 21
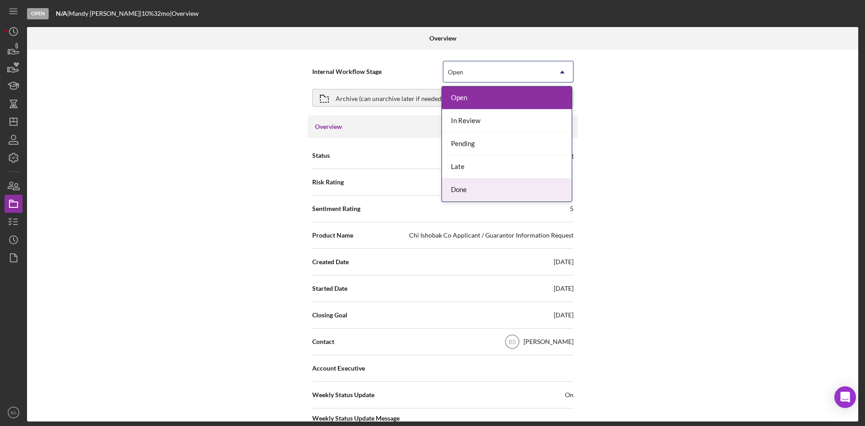
click at [459, 196] on div "Done" at bounding box center [507, 189] width 130 height 23
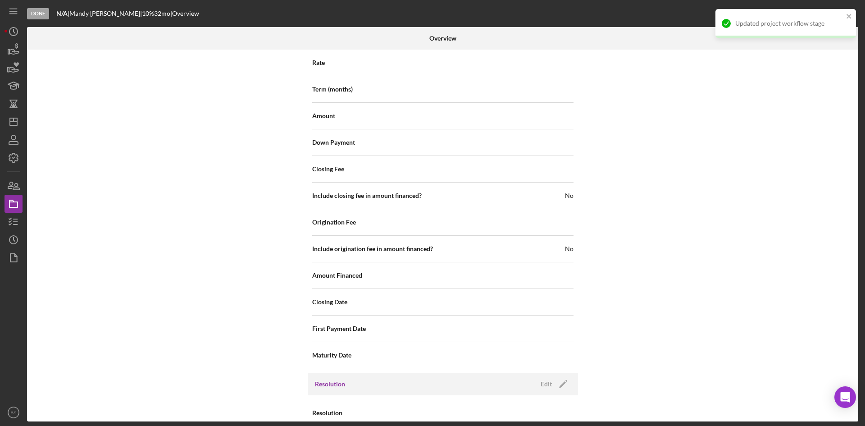
scroll to position [950, 0]
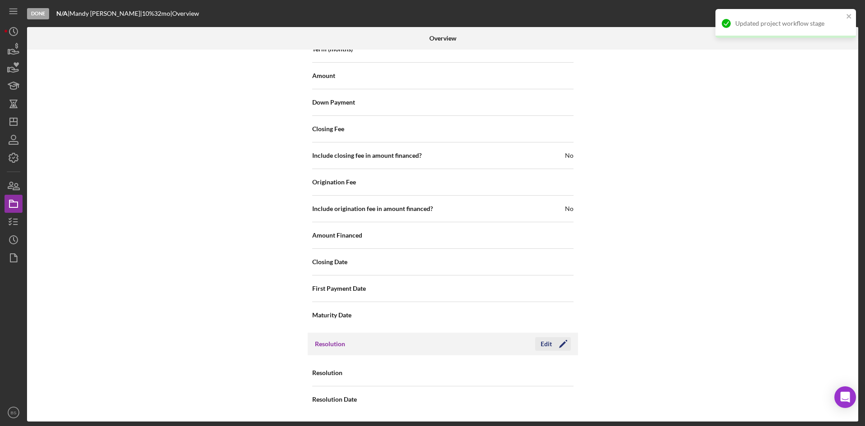
click at [553, 342] on icon "Icon/Edit" at bounding box center [563, 344] width 23 height 23
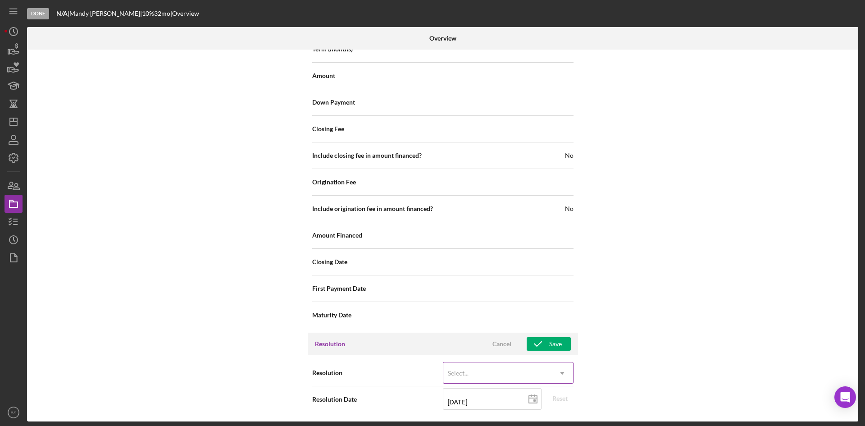
click at [458, 374] on div "Select..." at bounding box center [458, 373] width 21 height 7
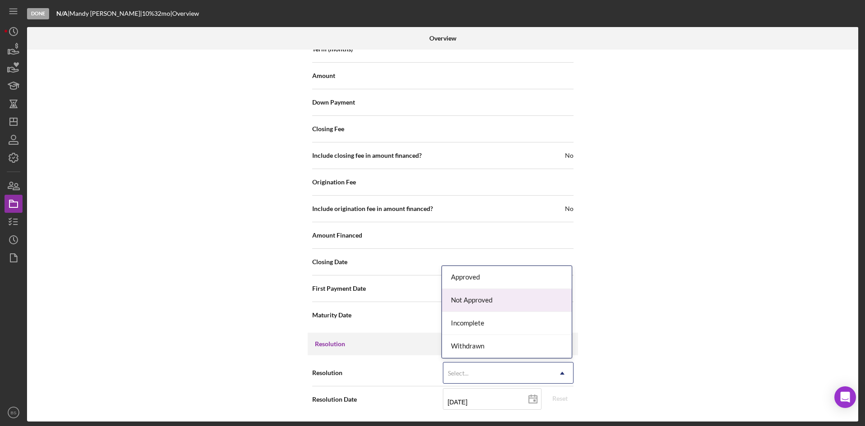
click at [489, 304] on div "Not Approved" at bounding box center [507, 300] width 130 height 23
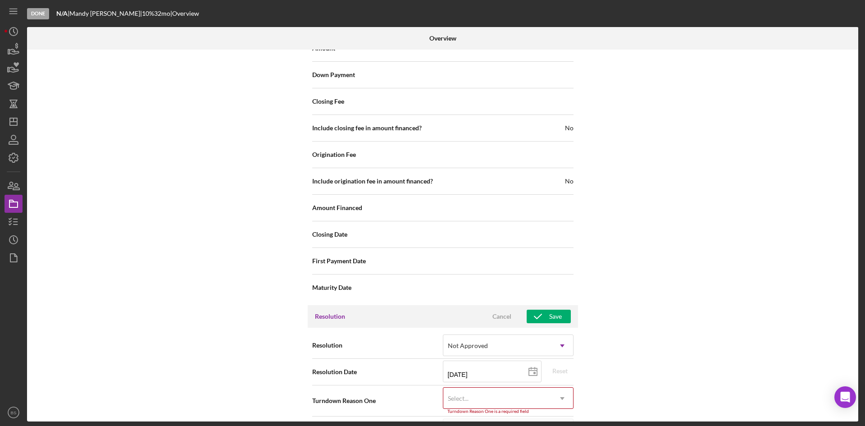
scroll to position [1008, 0]
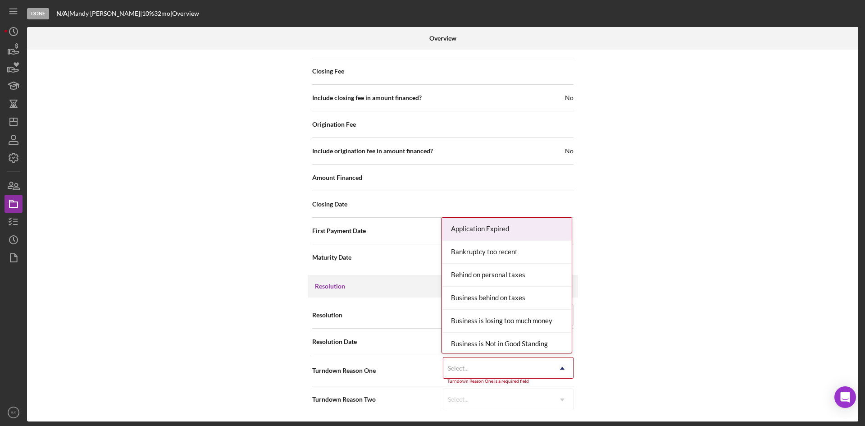
click at [475, 374] on div "Select..." at bounding box center [497, 368] width 108 height 21
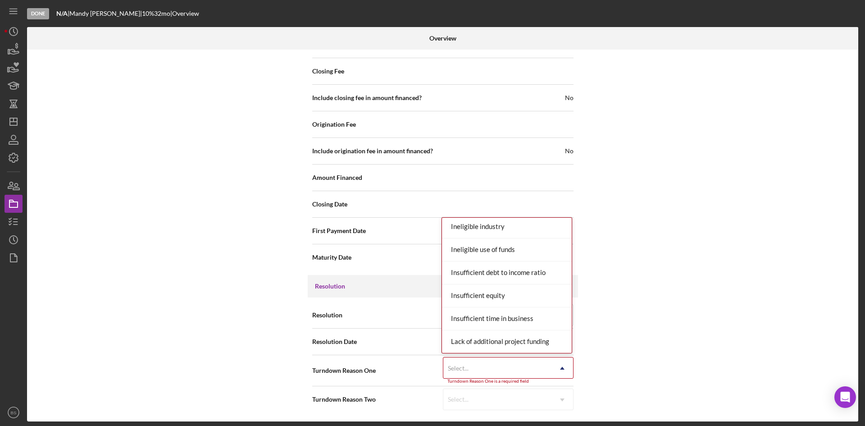
scroll to position [406, 0]
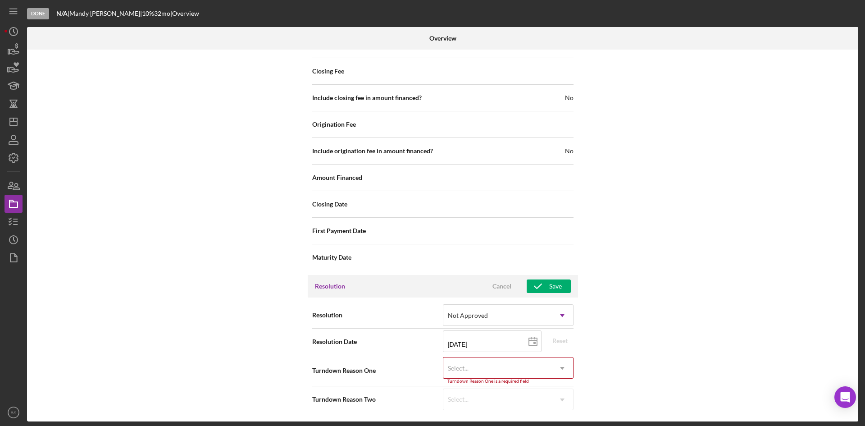
click at [502, 375] on div "Select..." at bounding box center [497, 368] width 108 height 21
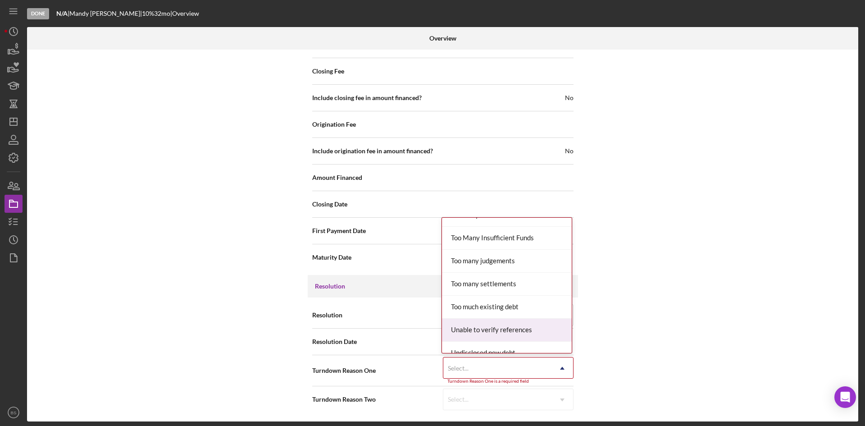
scroll to position [1037, 0]
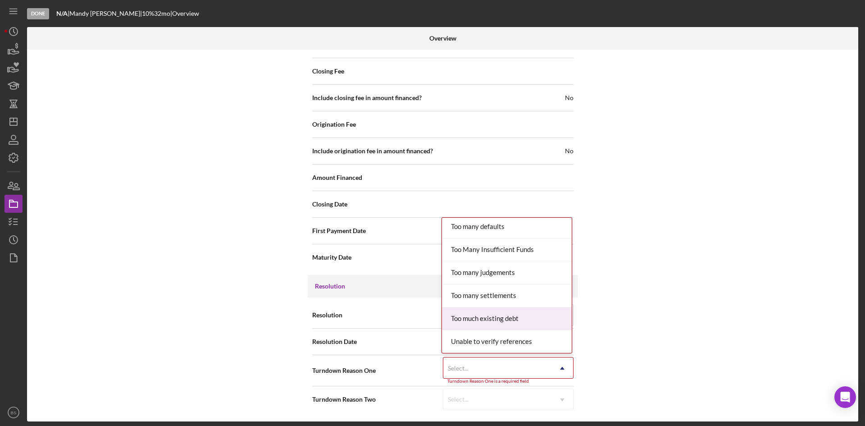
click at [488, 319] on div "Too much existing debt" at bounding box center [507, 318] width 130 height 23
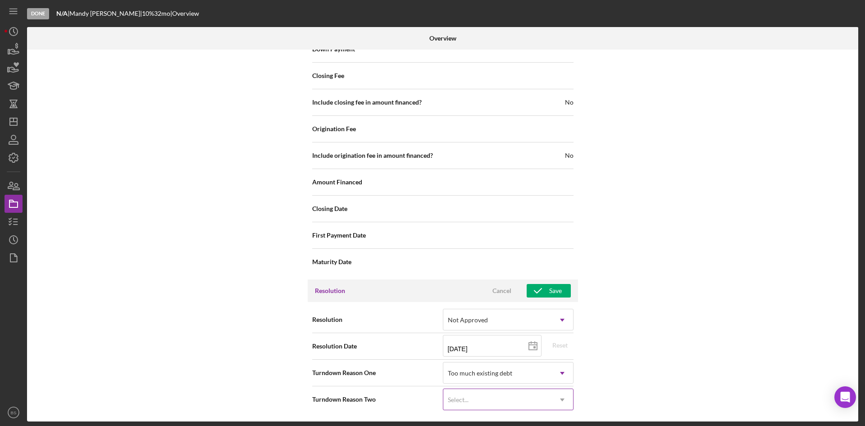
click at [485, 396] on div "Select..." at bounding box center [497, 399] width 108 height 21
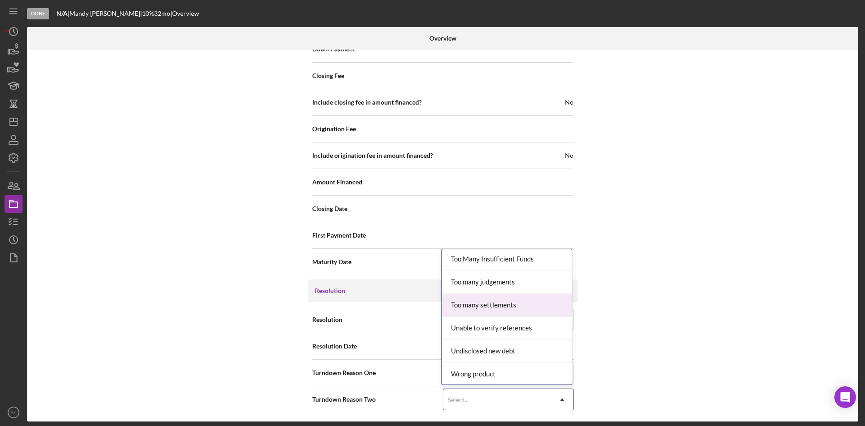
scroll to position [1037, 0]
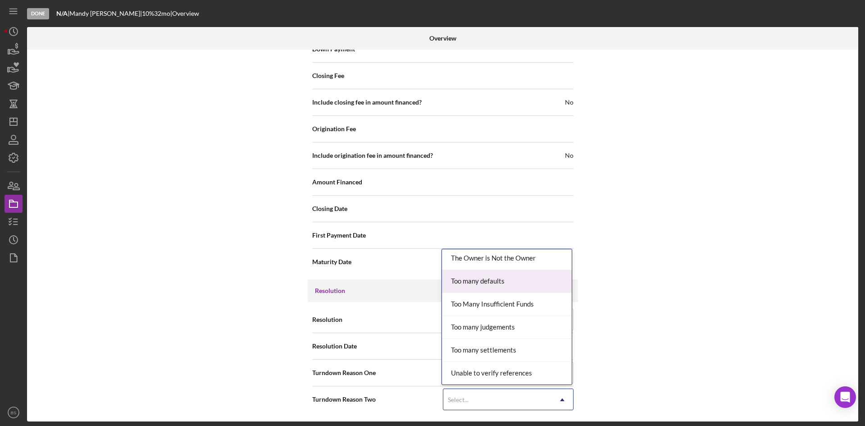
click at [492, 282] on div "Too many defaults" at bounding box center [507, 281] width 130 height 23
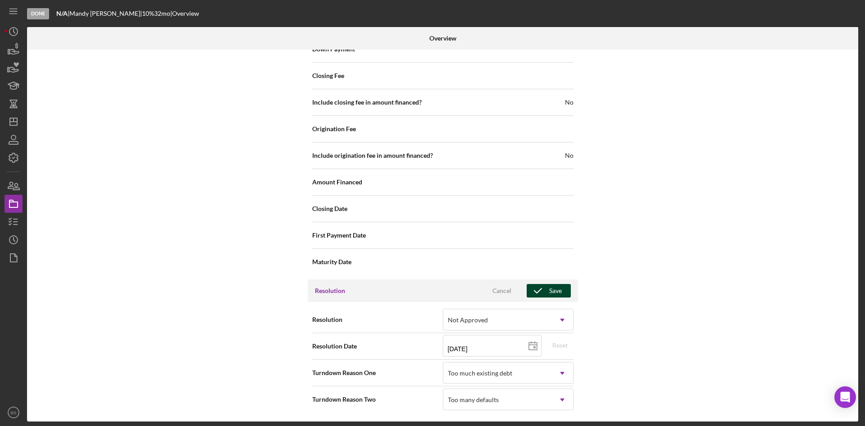
click at [542, 292] on icon "button" at bounding box center [538, 290] width 23 height 23
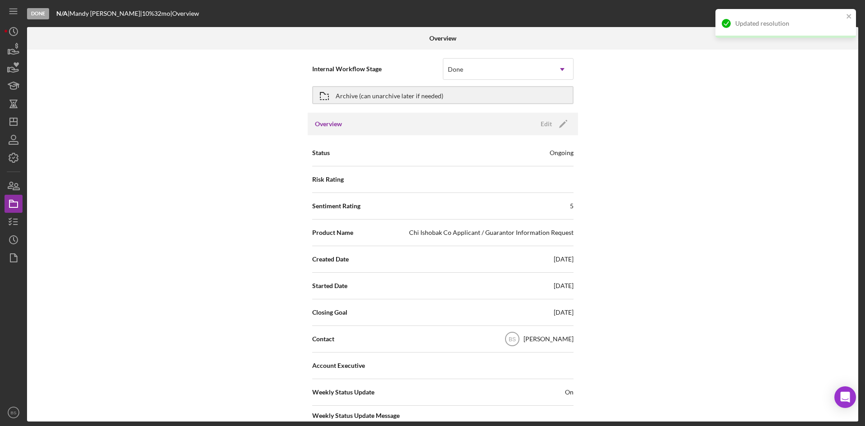
scroll to position [0, 0]
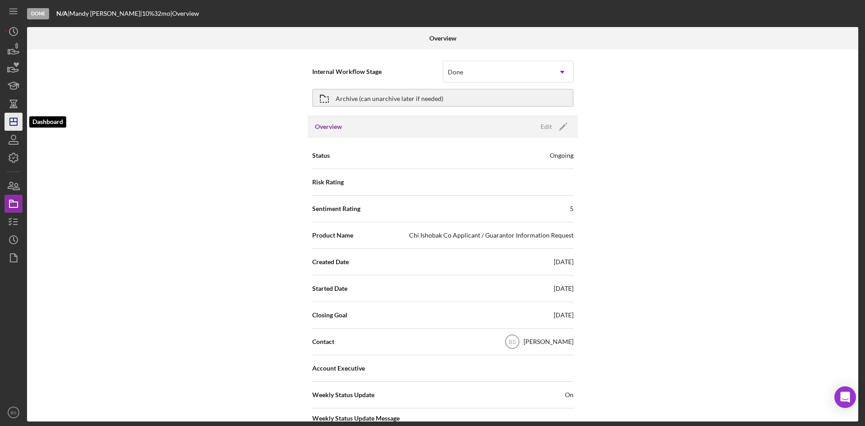
click at [20, 121] on icon "Icon/Dashboard" at bounding box center [13, 121] width 23 height 23
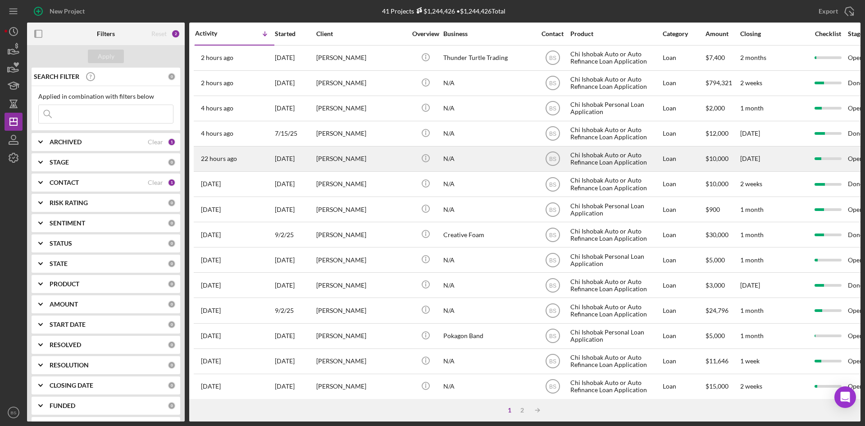
click at [368, 149] on div "[PERSON_NAME]" at bounding box center [361, 159] width 90 height 24
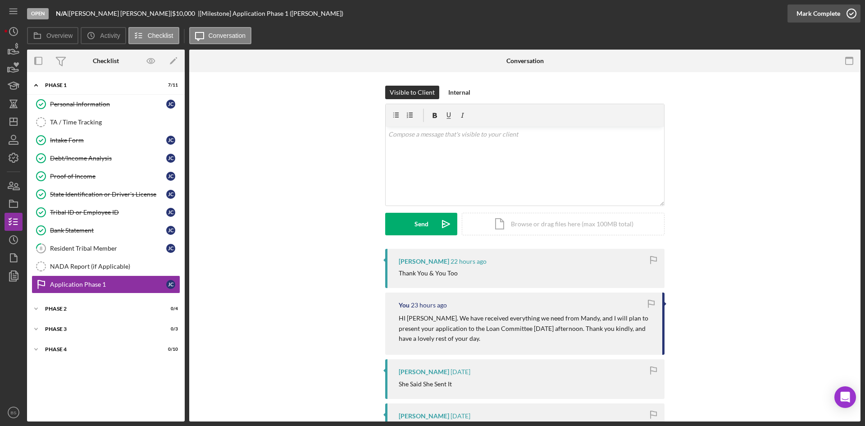
click at [800, 8] on div "Mark Complete" at bounding box center [819, 14] width 44 height 18
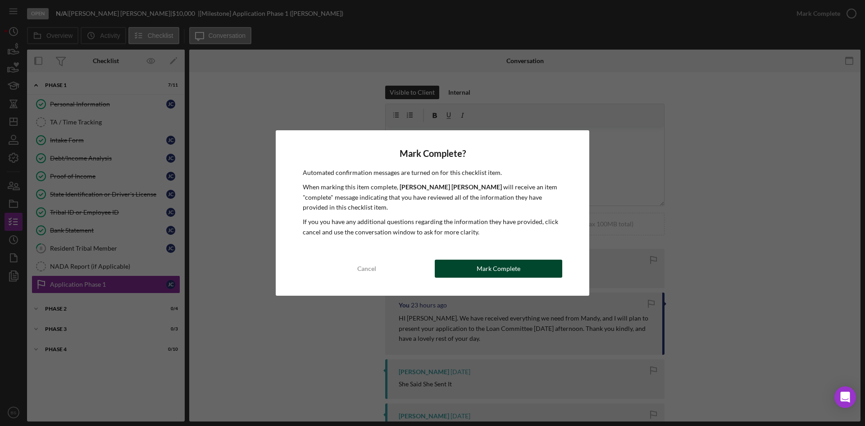
click at [516, 267] on div "Mark Complete" at bounding box center [499, 269] width 44 height 18
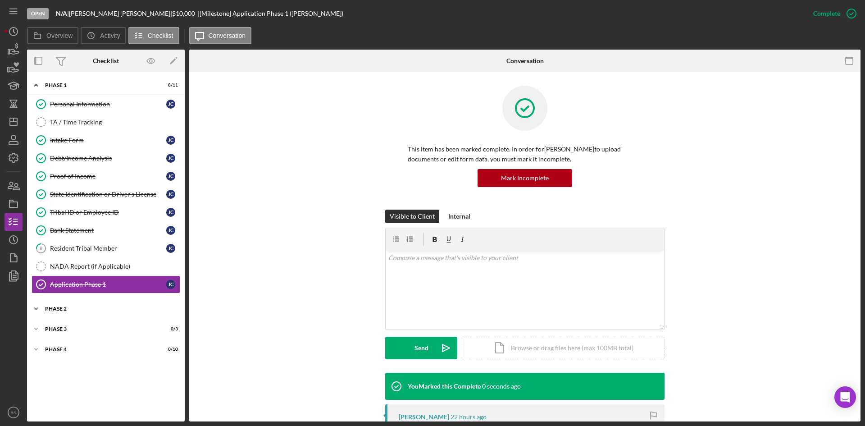
click at [47, 306] on div "Icon/Expander Phase 2 0 / 4" at bounding box center [106, 309] width 158 height 18
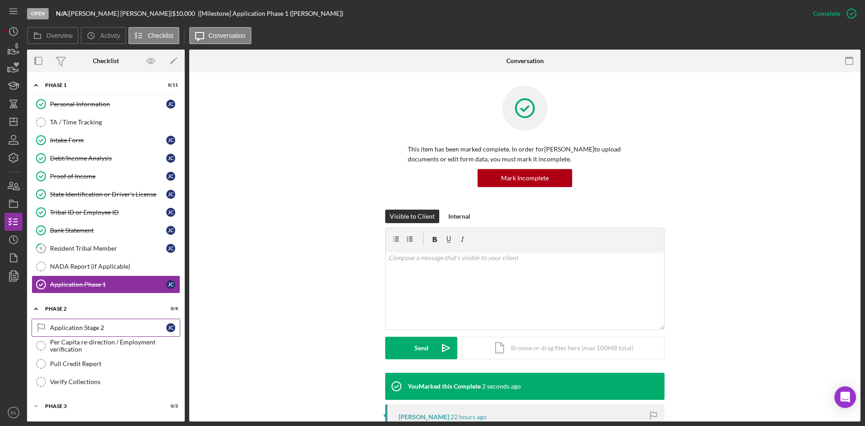
click at [77, 331] on div "Application Stage 2" at bounding box center [108, 327] width 116 height 7
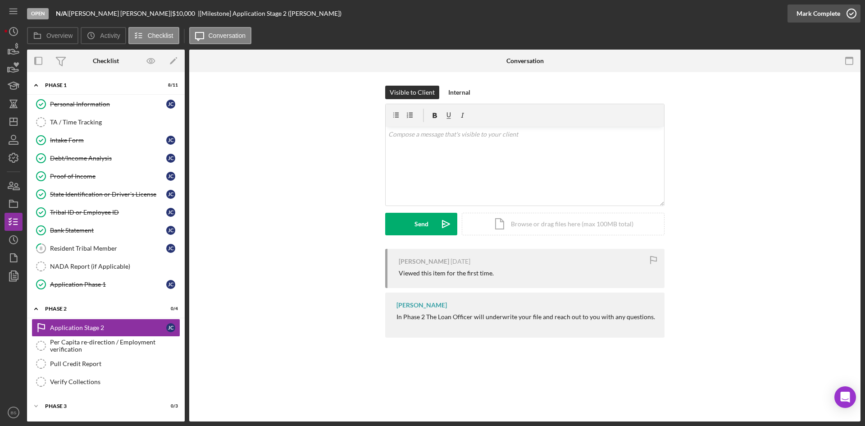
click at [822, 12] on div "Mark Complete" at bounding box center [819, 14] width 44 height 18
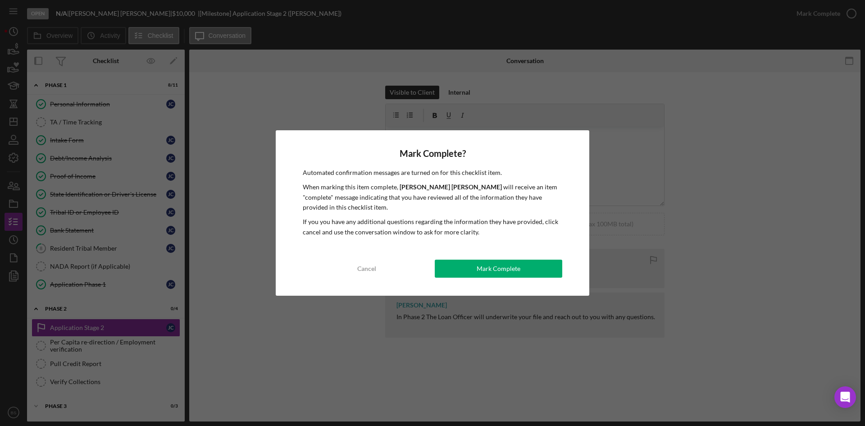
click at [467, 259] on div "Mark Complete? Automated confirmation messages are turned on for this checklist…" at bounding box center [433, 212] width 314 height 165
click at [466, 263] on button "Mark Complete" at bounding box center [499, 269] width 128 height 18
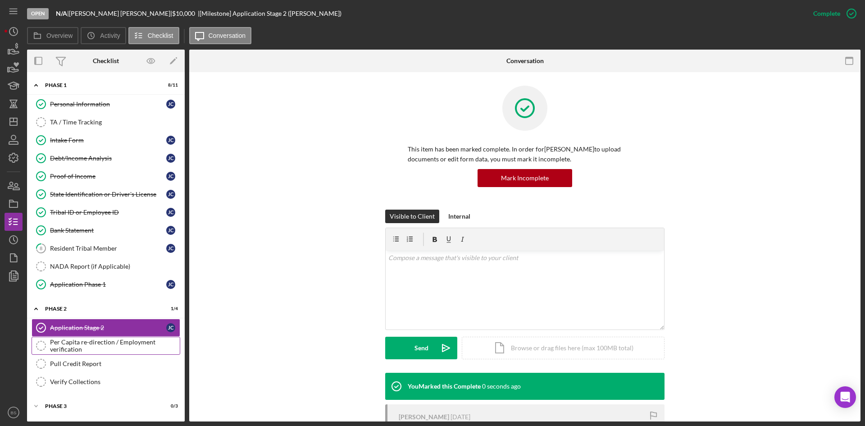
scroll to position [19, 0]
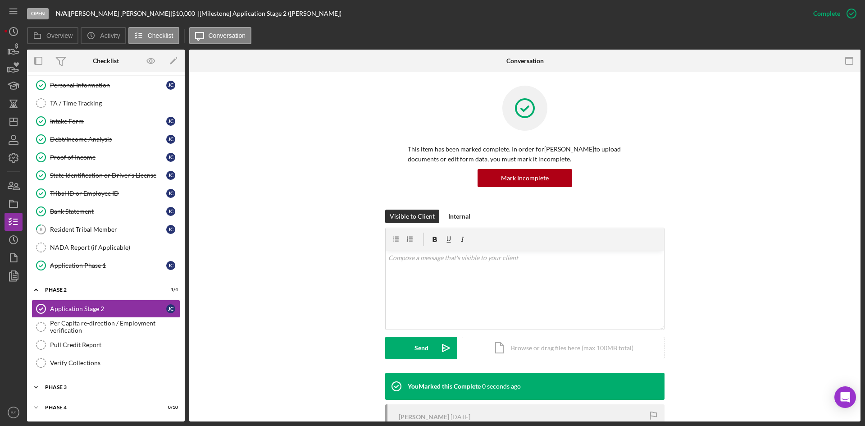
click at [82, 385] on div "Phase 3" at bounding box center [109, 386] width 128 height 5
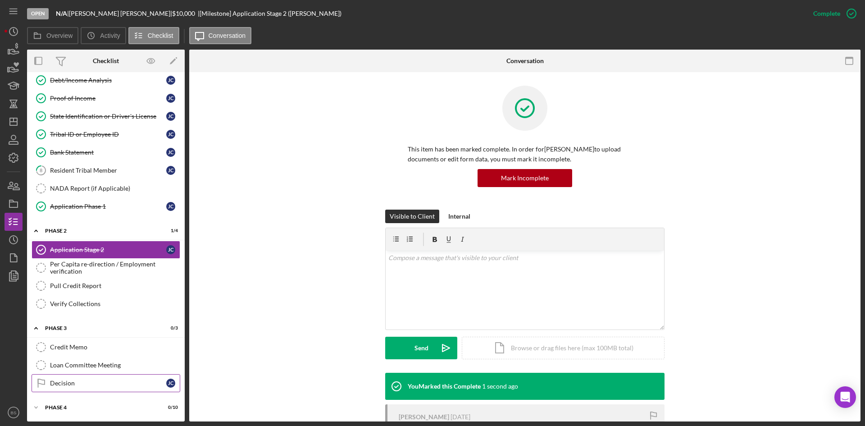
click at [83, 379] on div "Decision" at bounding box center [108, 382] width 116 height 7
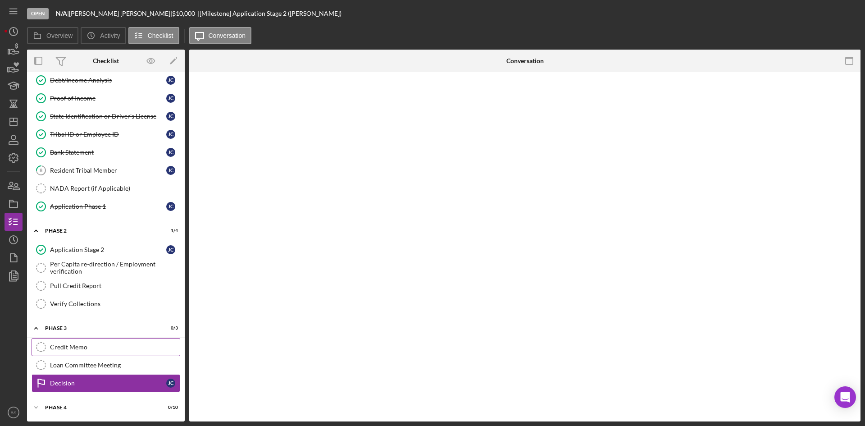
scroll to position [78, 0]
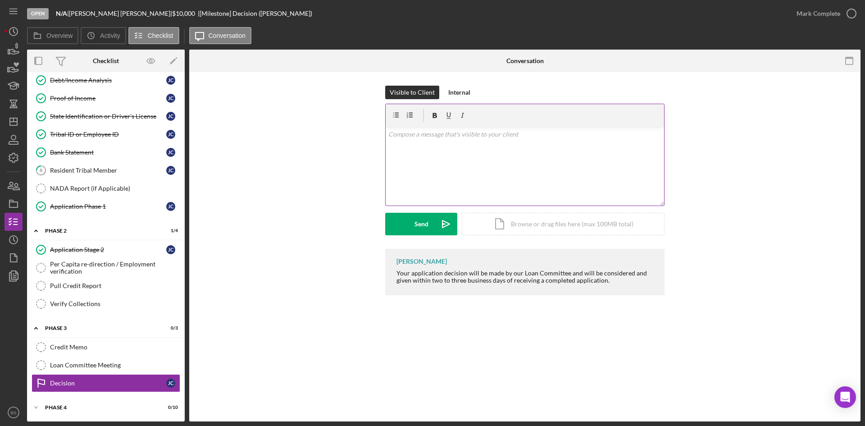
click at [430, 173] on div "v Color teal Color pink Remove color Add row above Add row below Add column bef…" at bounding box center [525, 166] width 279 height 79
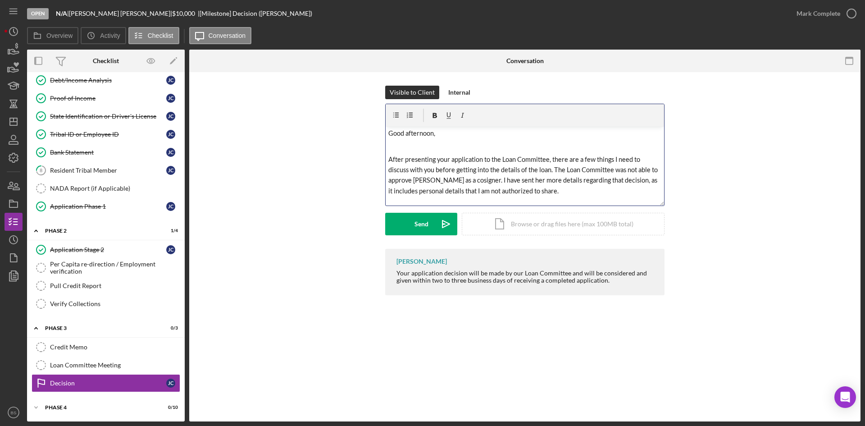
scroll to position [0, 0]
click at [435, 136] on span "Good afternoon," at bounding box center [411, 135] width 47 height 8
click at [488, 164] on p "After presenting your application to the Loan Committee, there are a few things…" at bounding box center [525, 176] width 274 height 42
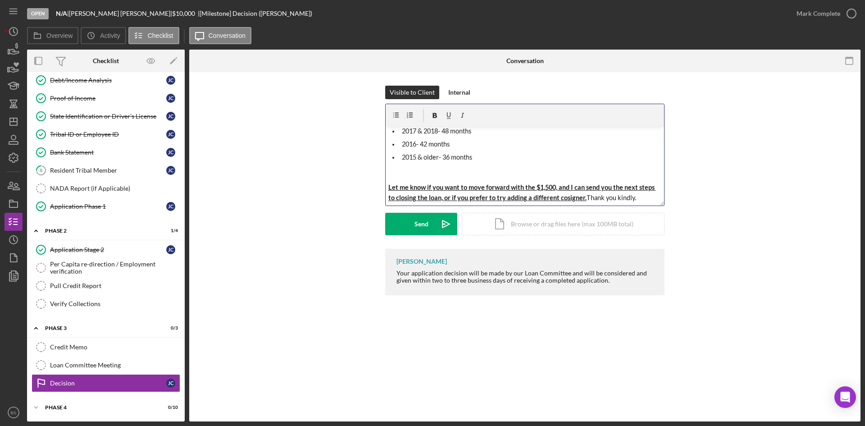
scroll to position [233, 0]
click at [441, 221] on icon "Icon/icon-invite-send" at bounding box center [446, 224] width 23 height 23
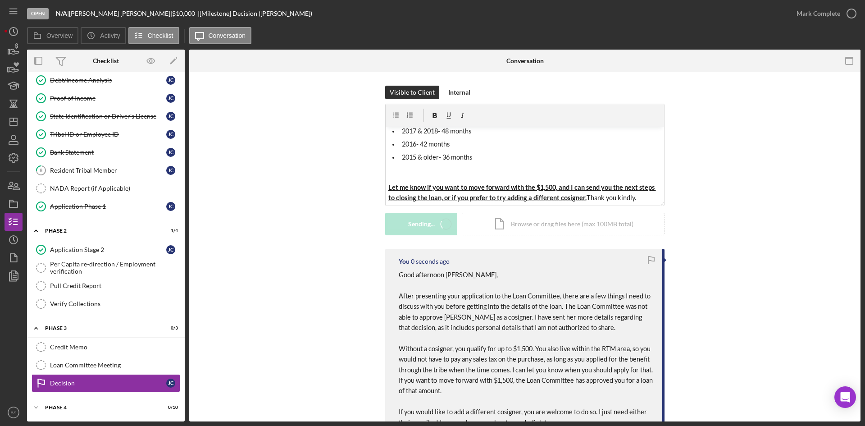
scroll to position [0, 0]
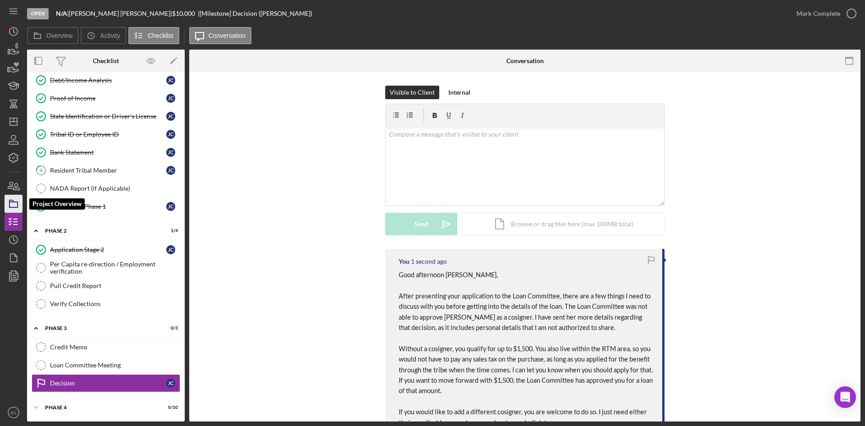
click at [15, 205] on icon "button" at bounding box center [13, 203] width 23 height 23
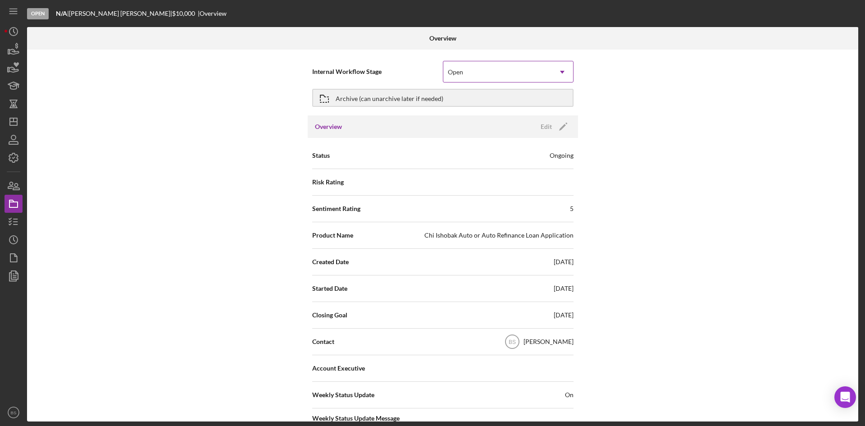
click at [448, 74] on div "Open" at bounding box center [455, 71] width 15 height 7
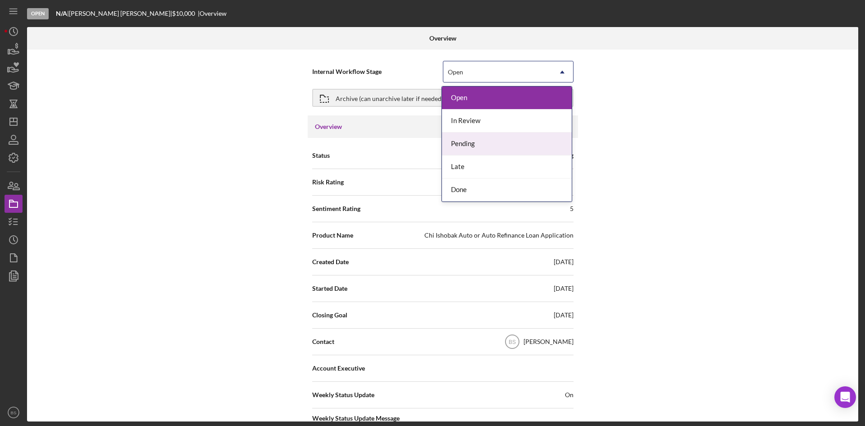
click at [466, 144] on div "Pending" at bounding box center [507, 143] width 130 height 23
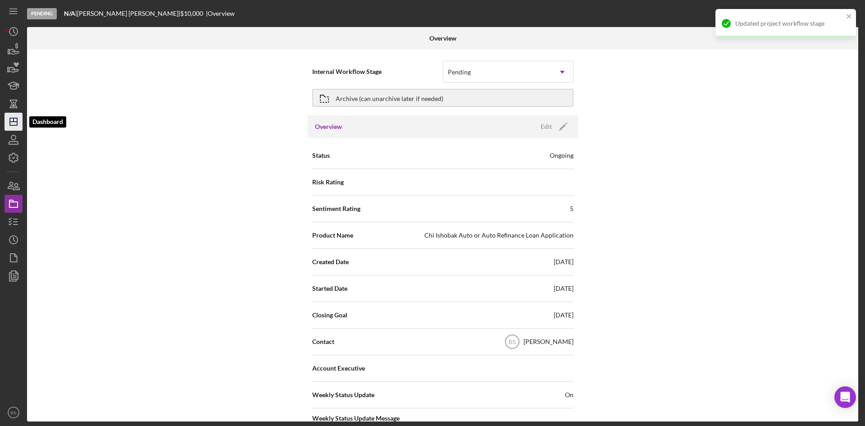
click at [14, 121] on line "button" at bounding box center [14, 120] width 0 height 4
